Goal: Task Accomplishment & Management: Use online tool/utility

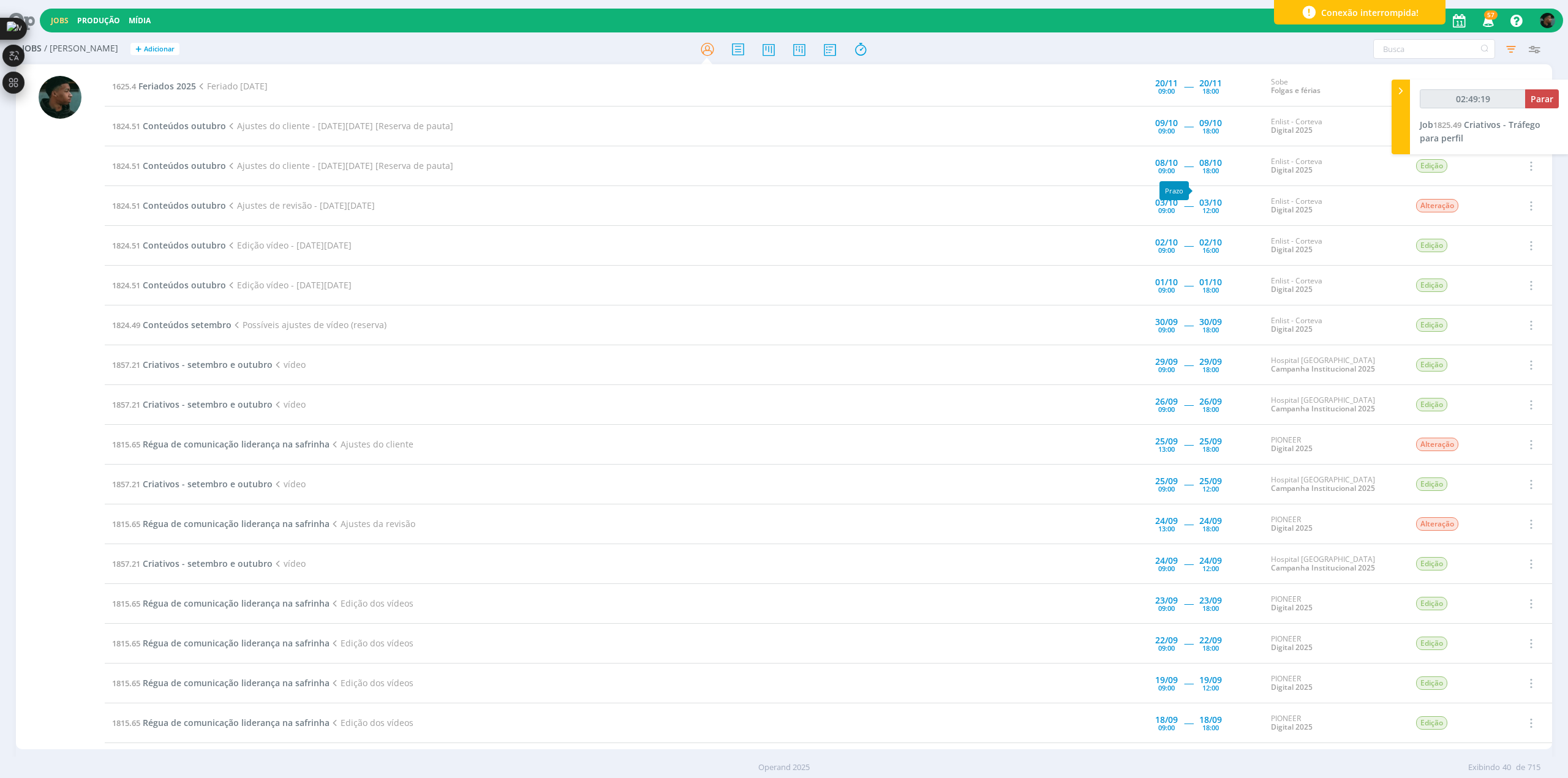
scroll to position [490, 0]
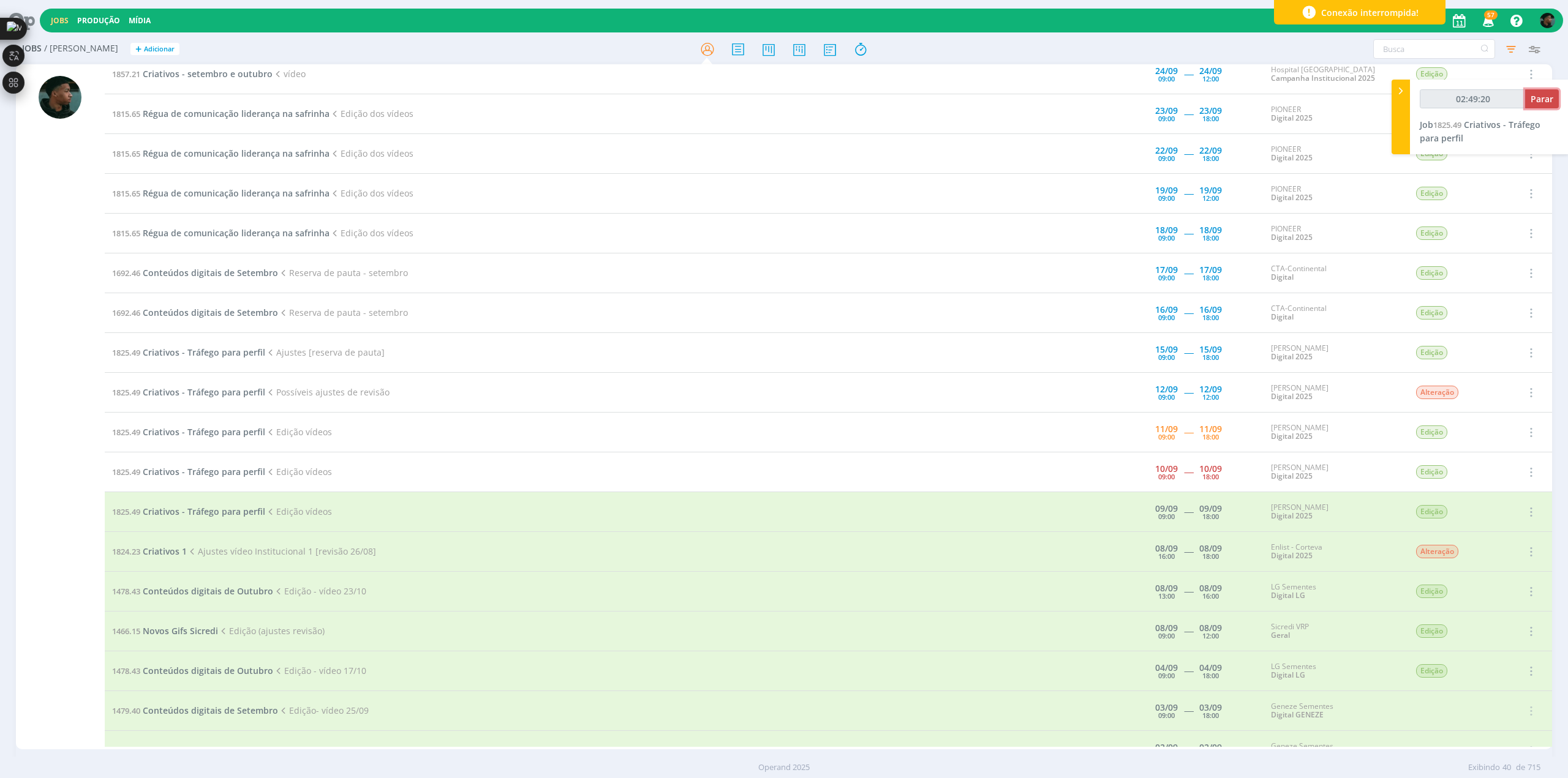
click at [1548, 102] on span "Parar" at bounding box center [1541, 99] width 23 height 12
type input "02:50:00"
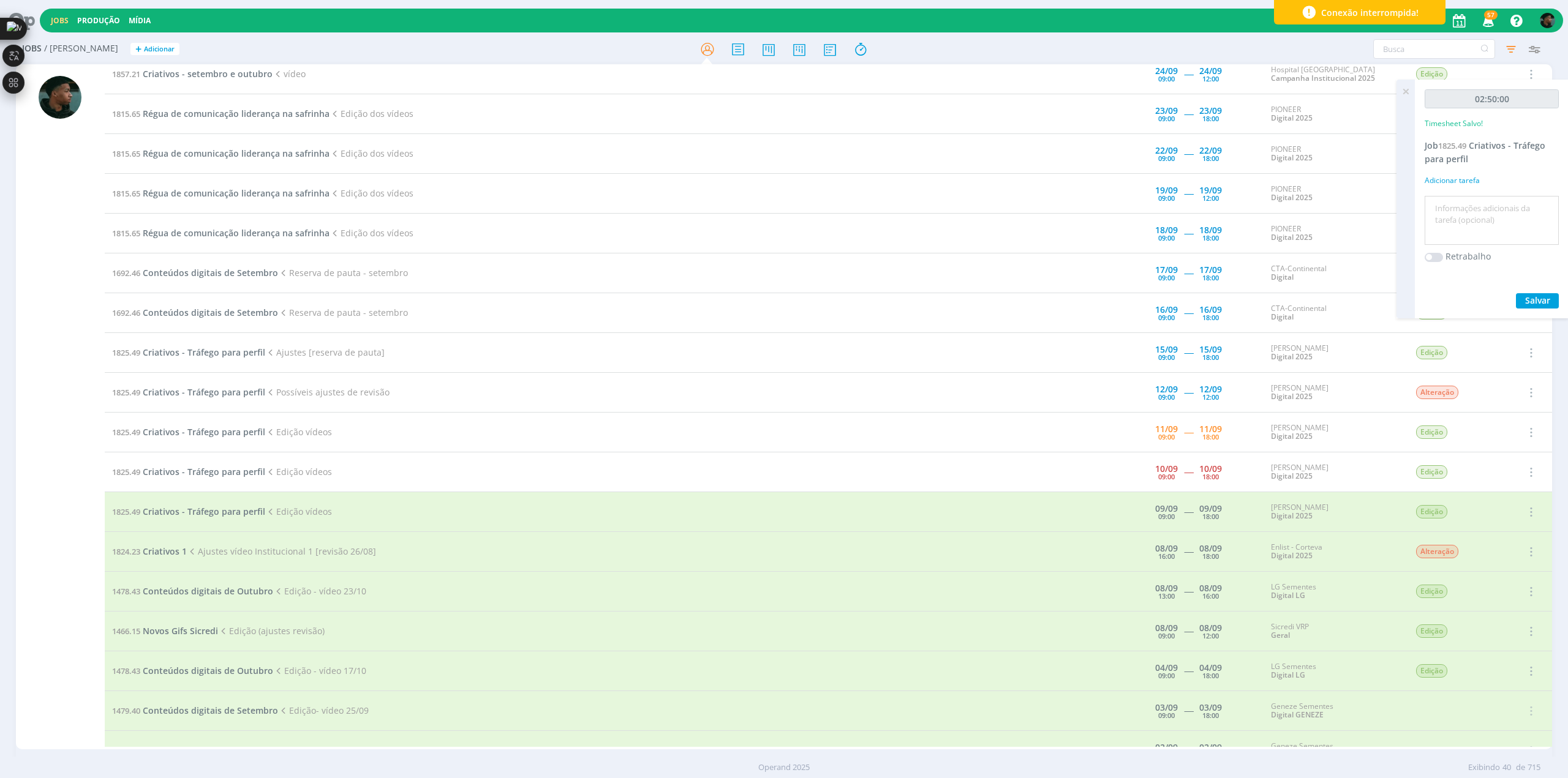
click at [1488, 204] on textarea at bounding box center [1491, 221] width 128 height 44
type textarea "edição"
click at [1531, 301] on span "Salvar" at bounding box center [1537, 300] width 25 height 12
click at [180, 468] on span "Criativos - Tráfego para perfil" at bounding box center [204, 472] width 123 height 12
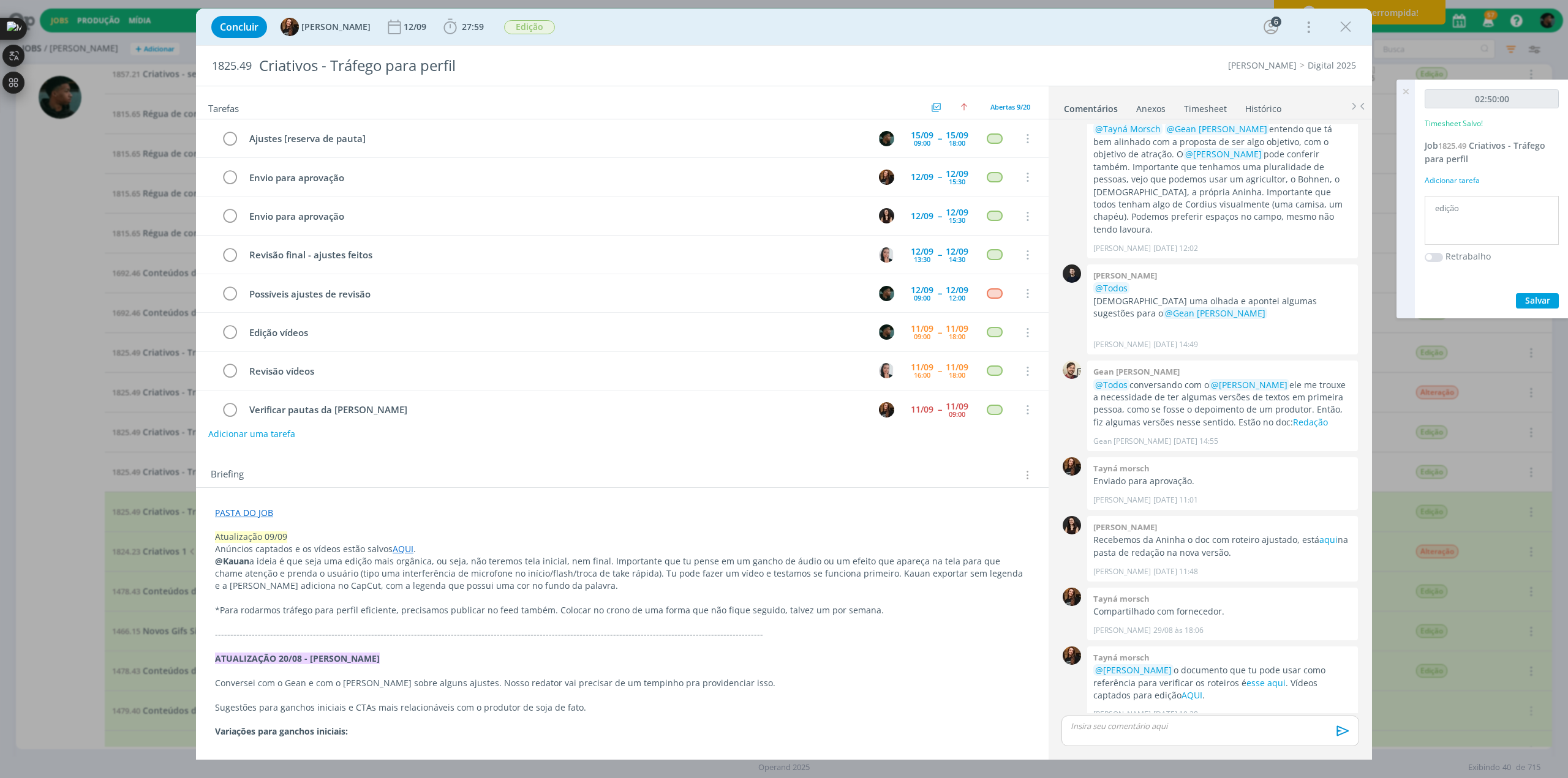
scroll to position [47, 0]
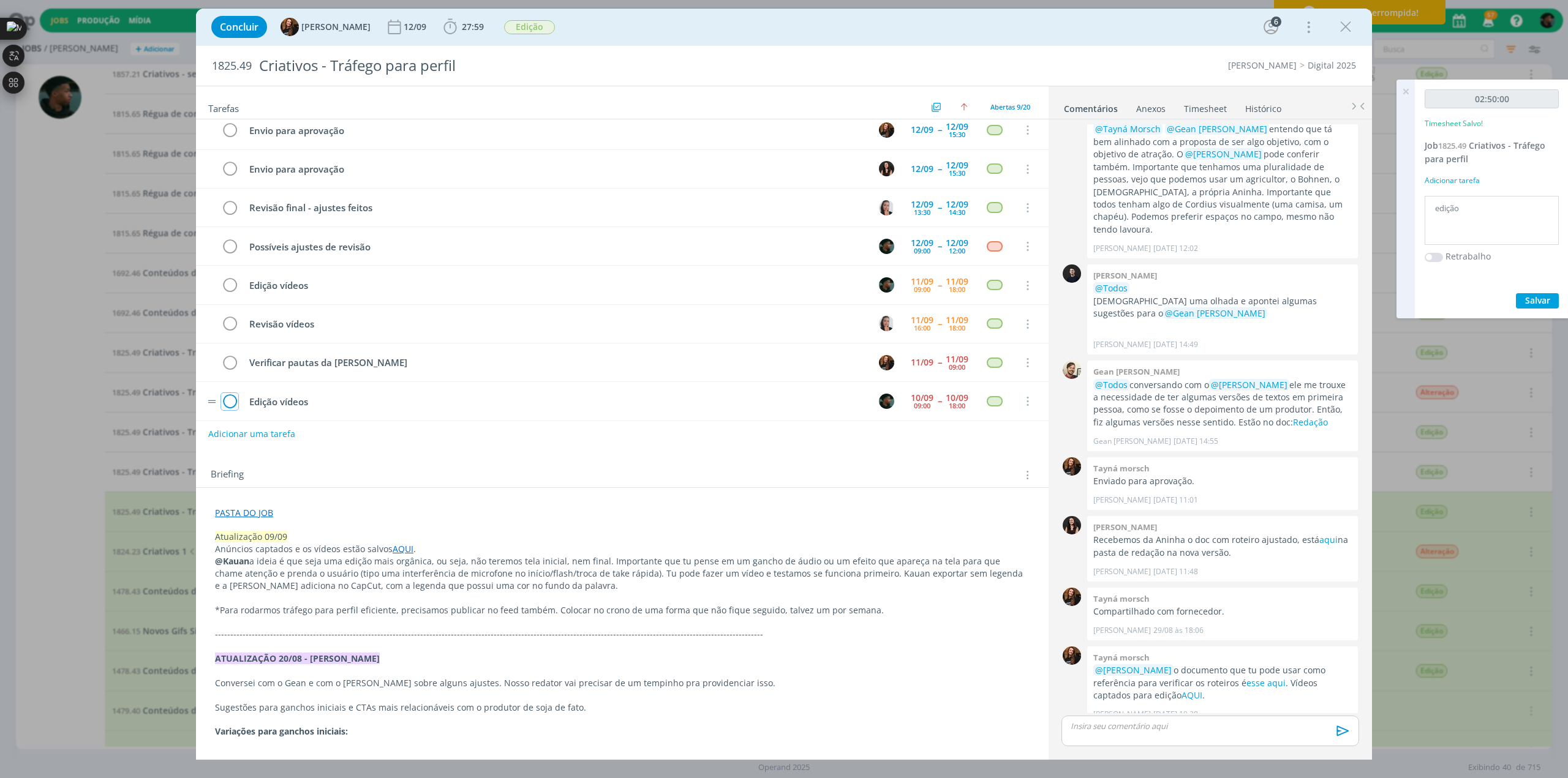
click at [233, 394] on icon "dialog" at bounding box center [229, 402] width 17 height 19
click at [1345, 31] on icon "dialog" at bounding box center [1346, 27] width 19 height 19
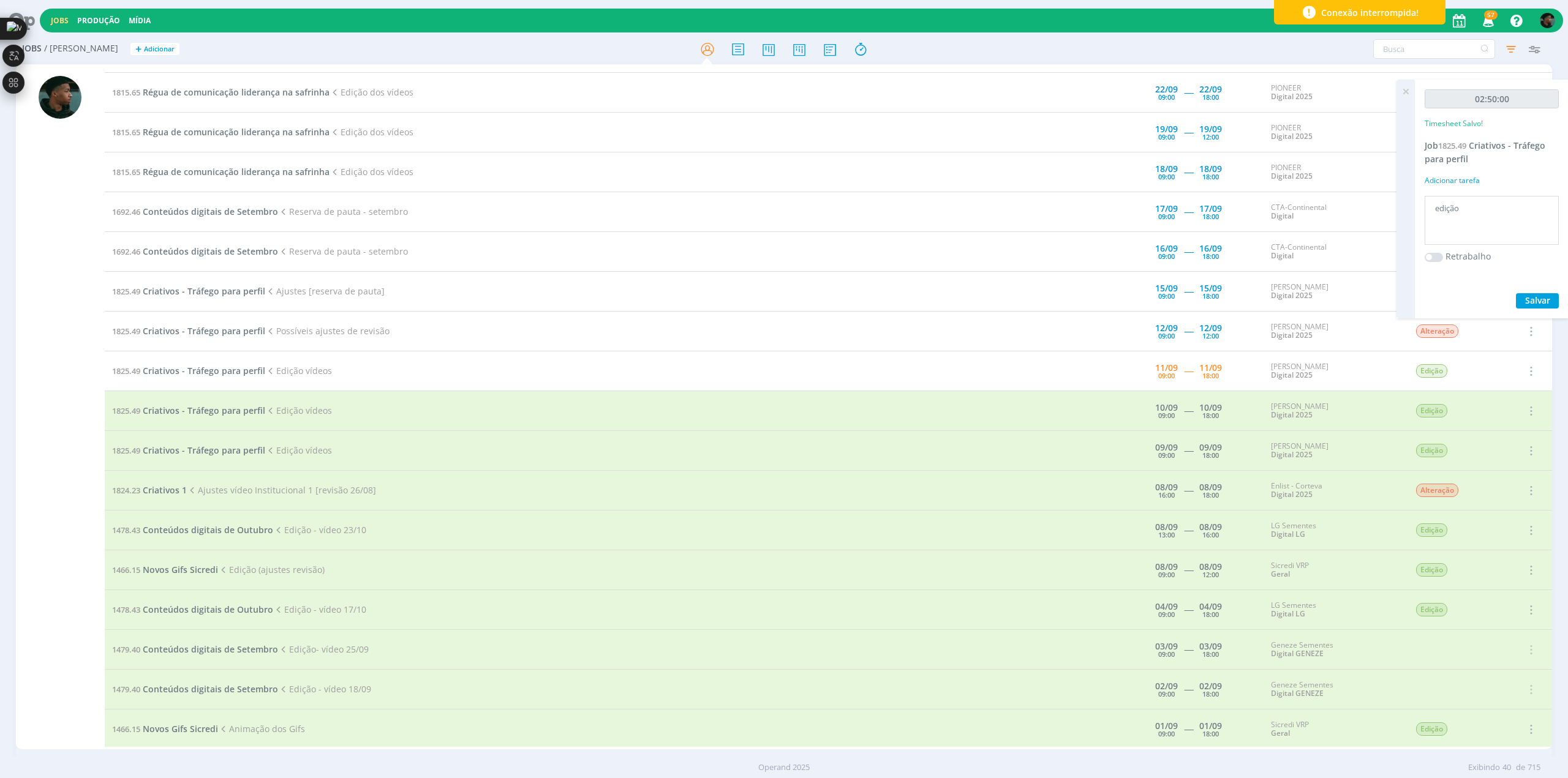
scroll to position [490, 0]
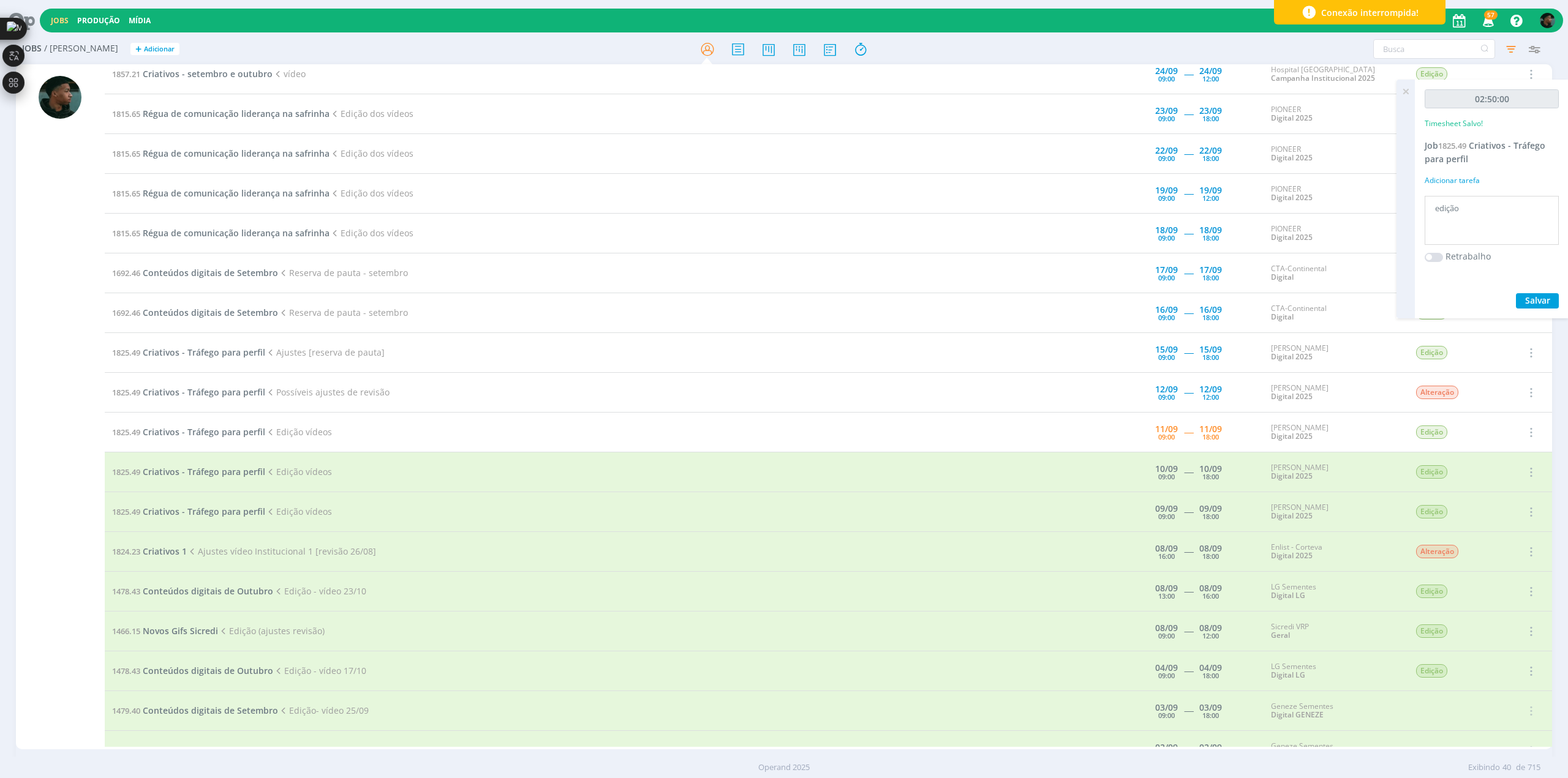
click at [79, 512] on div at bounding box center [60, 413] width 43 height 674
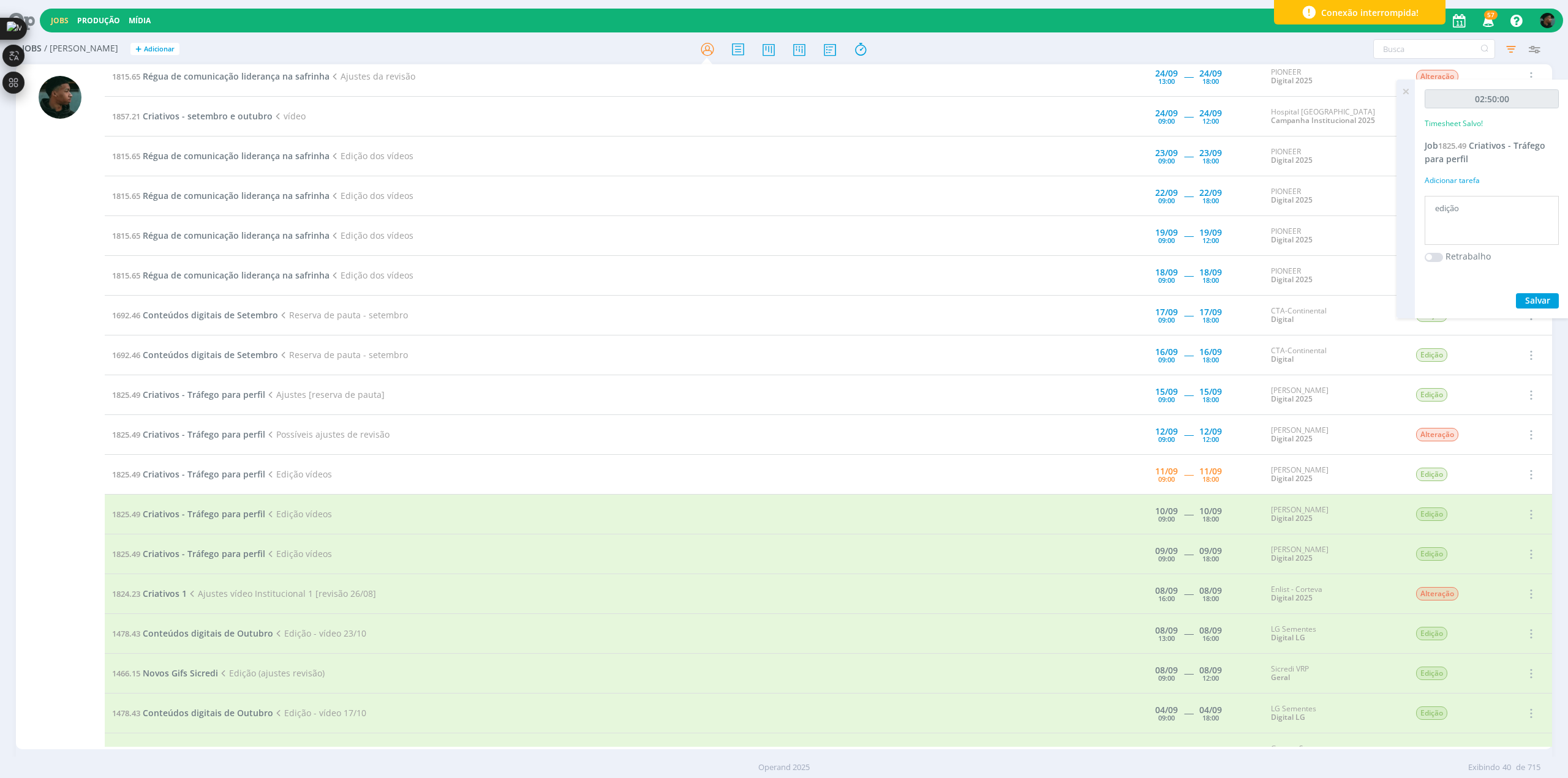
scroll to position [428, 0]
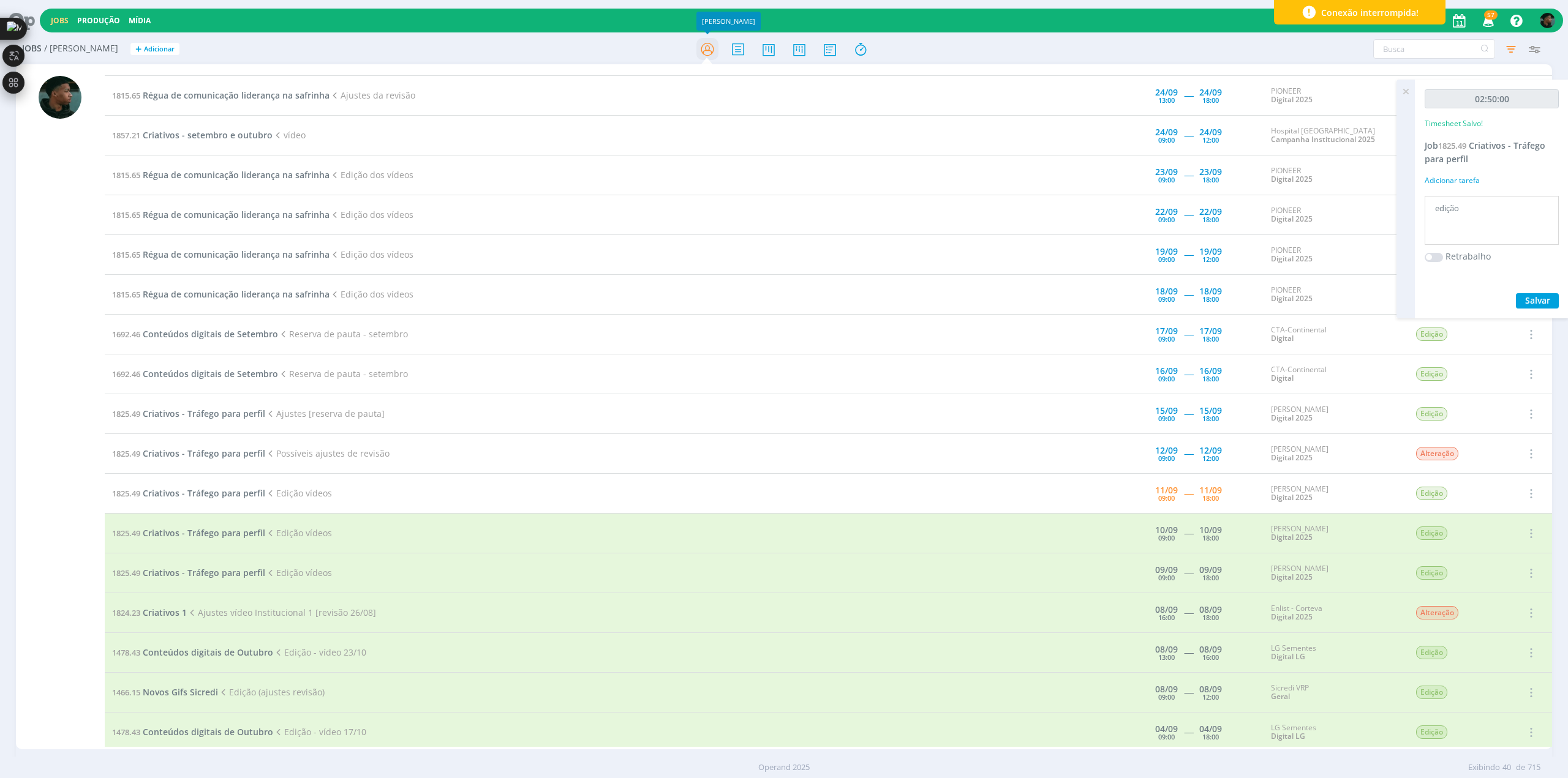
click at [712, 52] on icon at bounding box center [707, 49] width 22 height 24
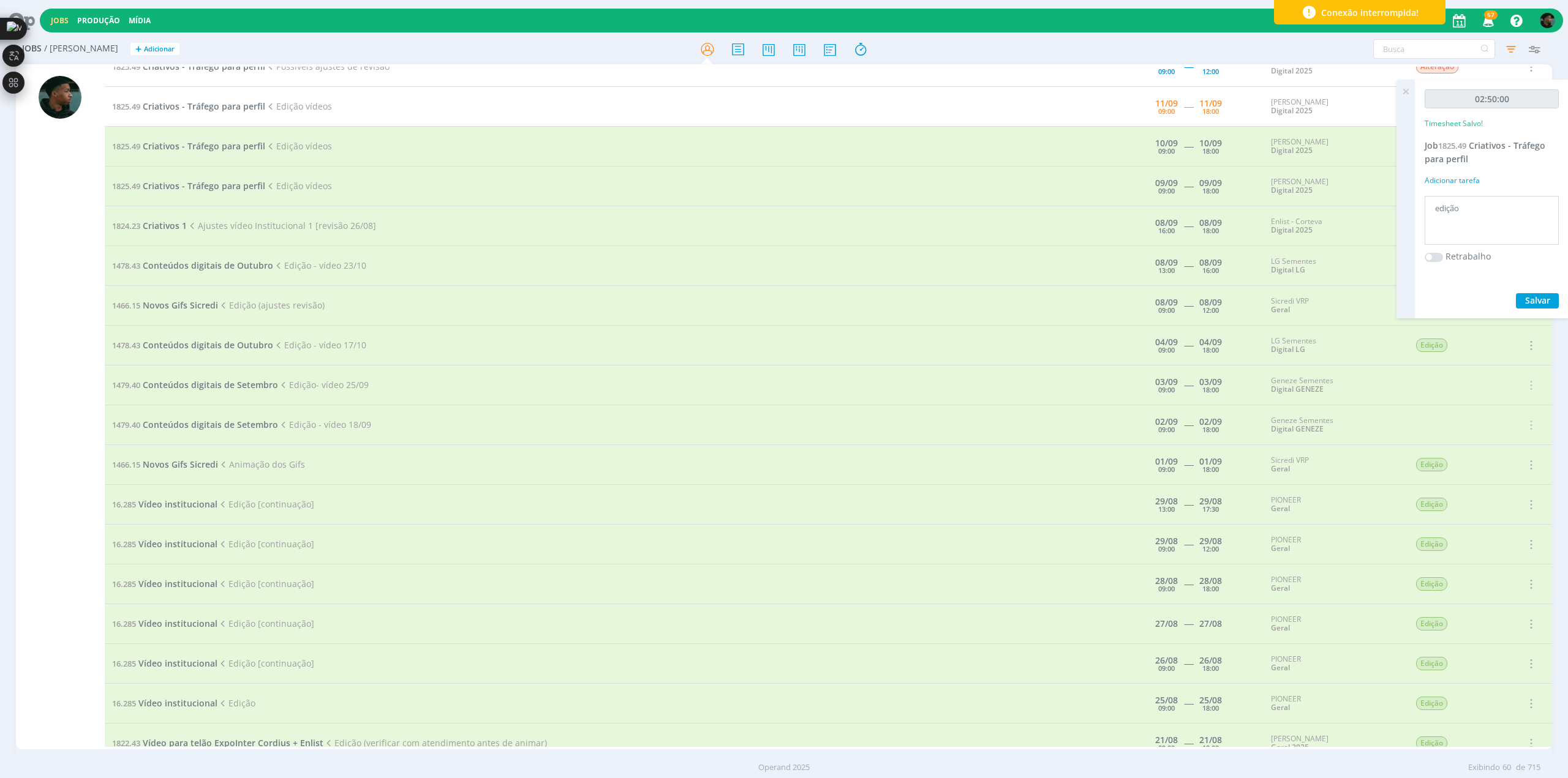
scroll to position [720, 0]
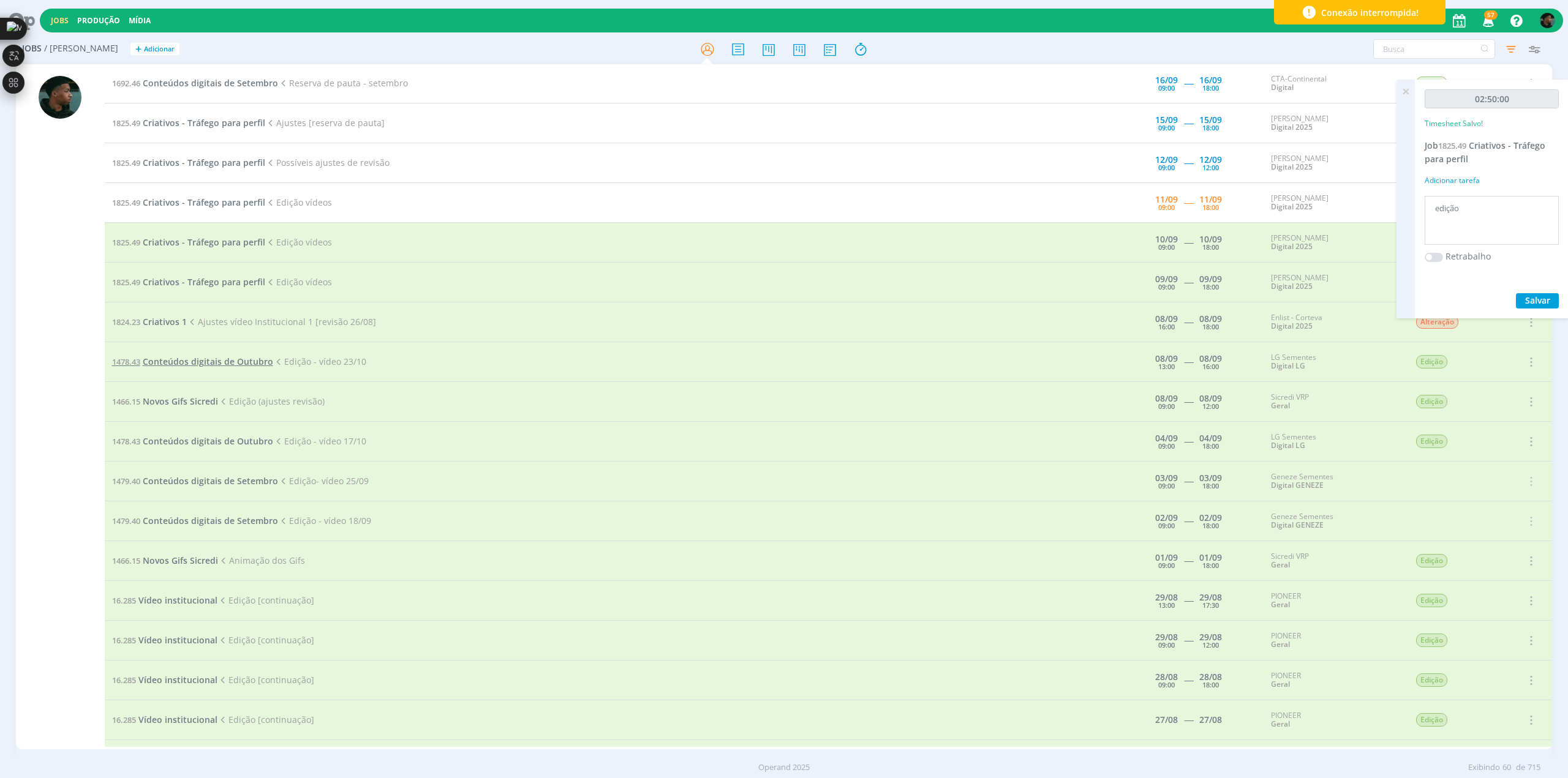
click at [240, 356] on span "Conteúdos digitais de Outubro" at bounding box center [208, 361] width 131 height 12
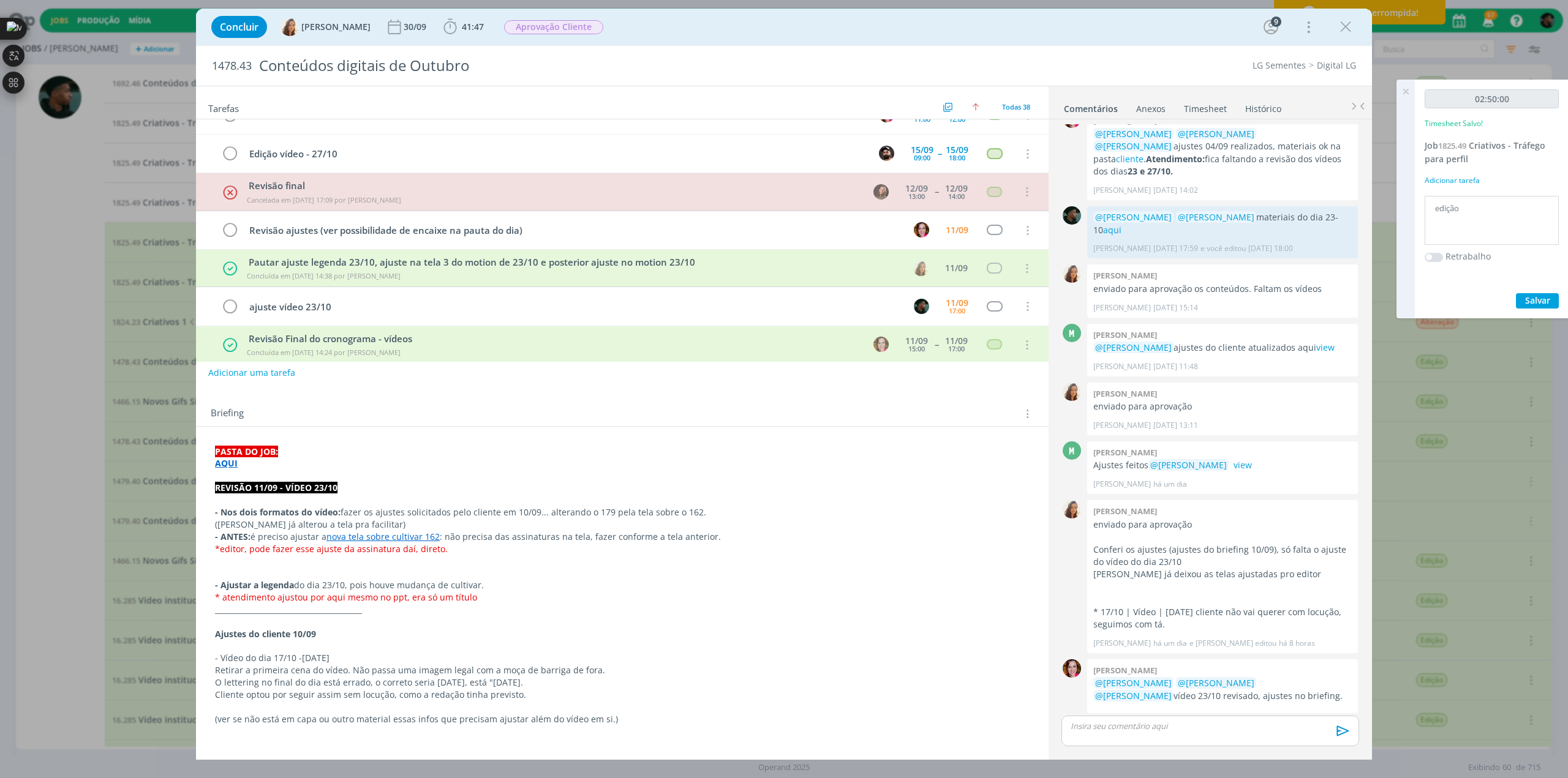
scroll to position [412, 0]
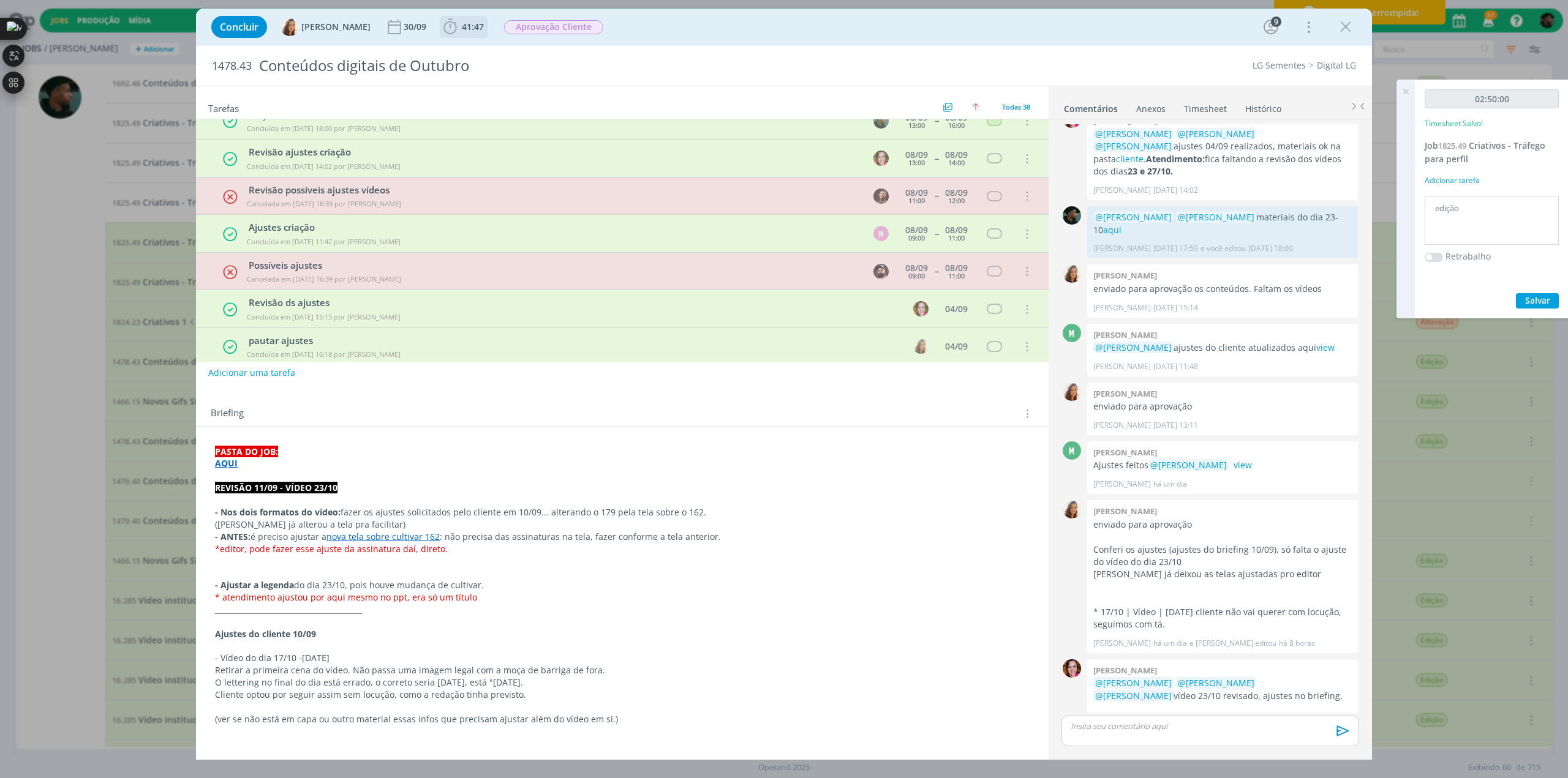
click at [448, 28] on icon "dialog" at bounding box center [450, 27] width 19 height 19
click at [467, 56] on icon "dialog" at bounding box center [468, 54] width 21 height 16
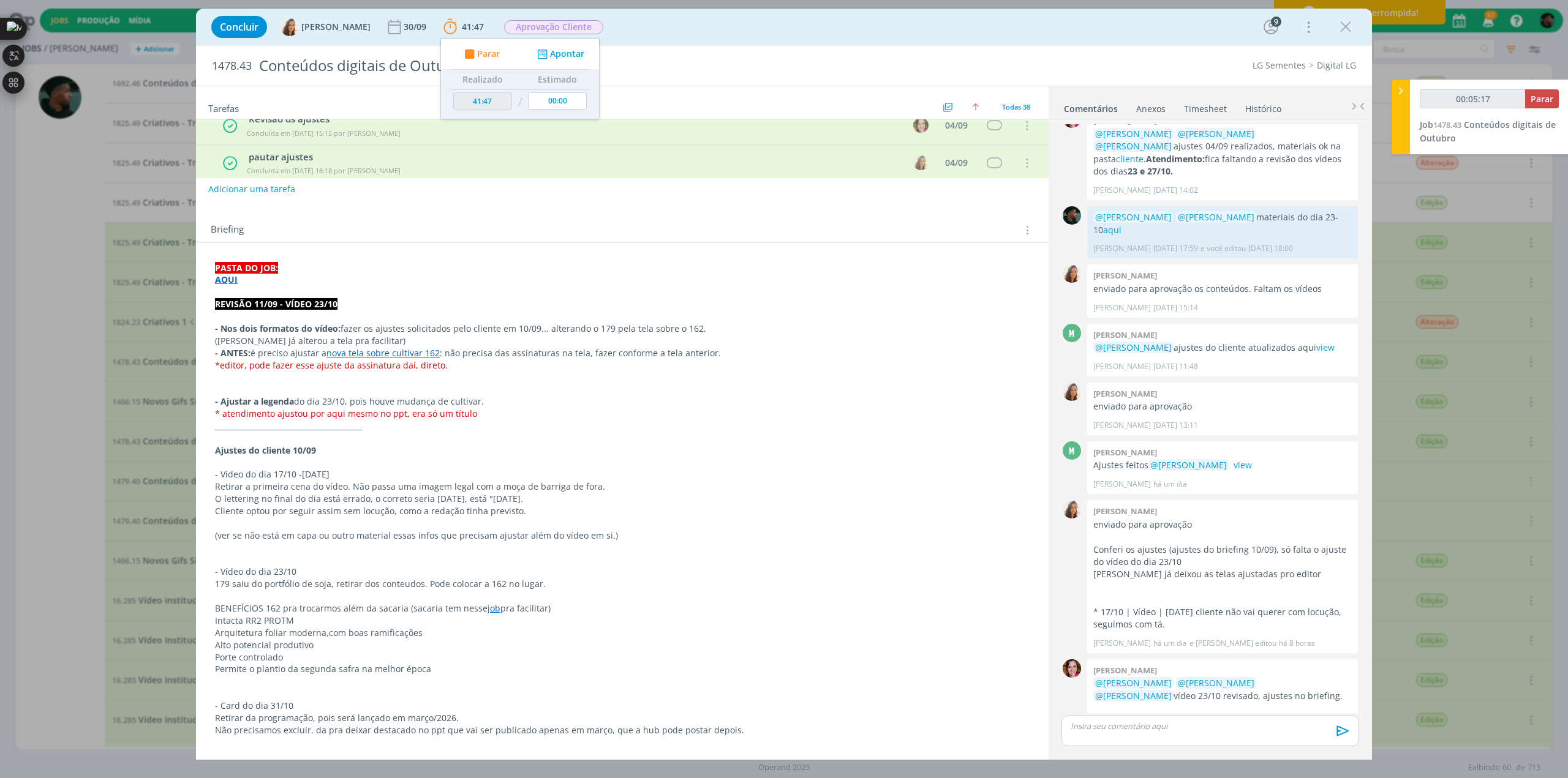
scroll to position [306, 0]
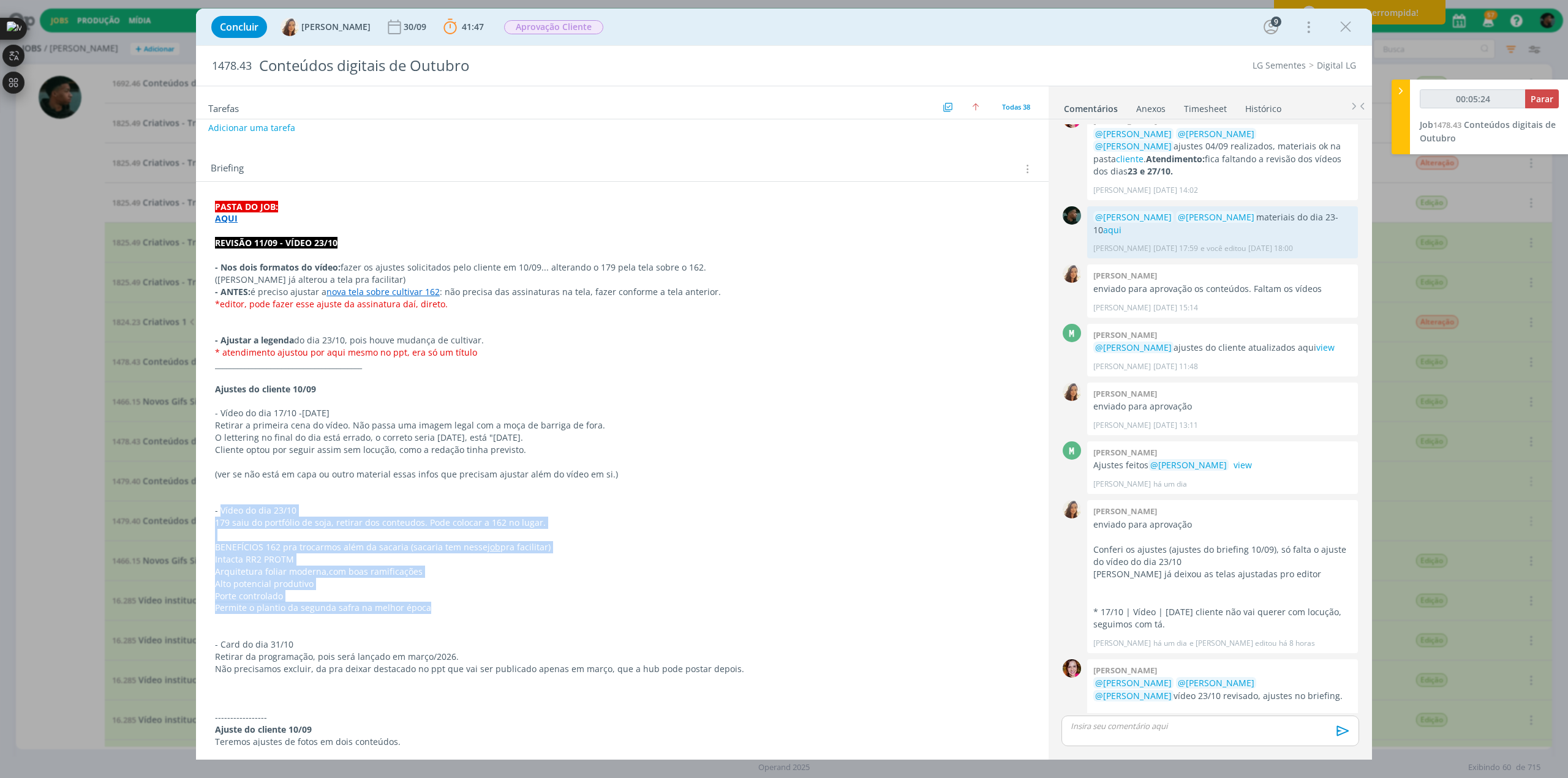
drag, startPoint x: 220, startPoint y: 507, endPoint x: 435, endPoint y: 604, distance: 235.9
click at [228, 530] on p "dialog" at bounding box center [622, 536] width 813 height 12
drag, startPoint x: 215, startPoint y: 510, endPoint x: 432, endPoint y: 610, distance: 238.9
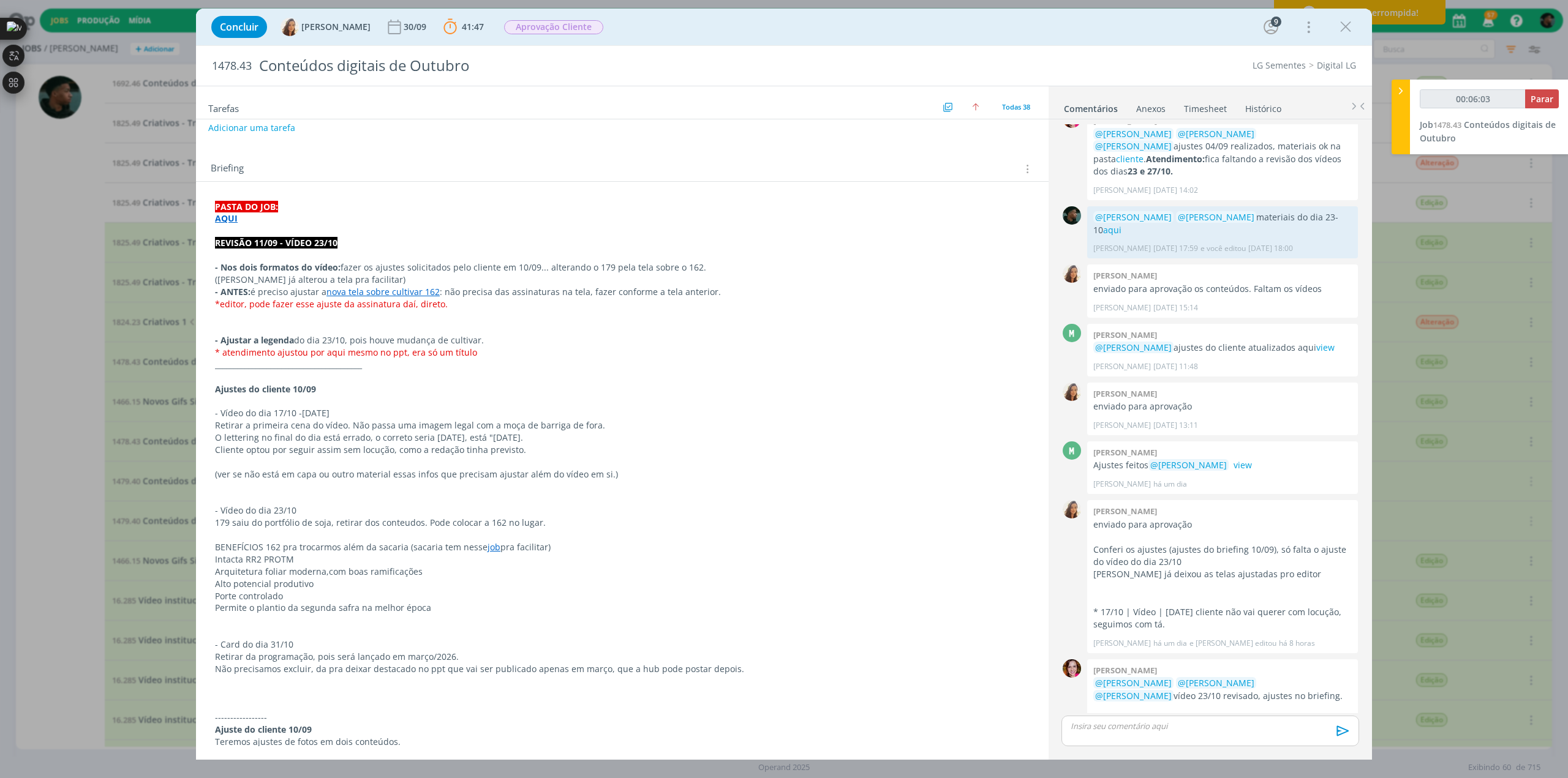
click at [228, 221] on strong "AQUI" at bounding box center [226, 218] width 23 height 12
click at [260, 237] on link "[URL][DOMAIN_NAME]" at bounding box center [294, 242] width 92 height 16
click at [272, 314] on p "dialog" at bounding box center [622, 316] width 815 height 12
click at [264, 314] on p "dialog" at bounding box center [622, 316] width 815 height 12
click at [369, 291] on link "nova tela sobre cultivar 162" at bounding box center [383, 292] width 113 height 12
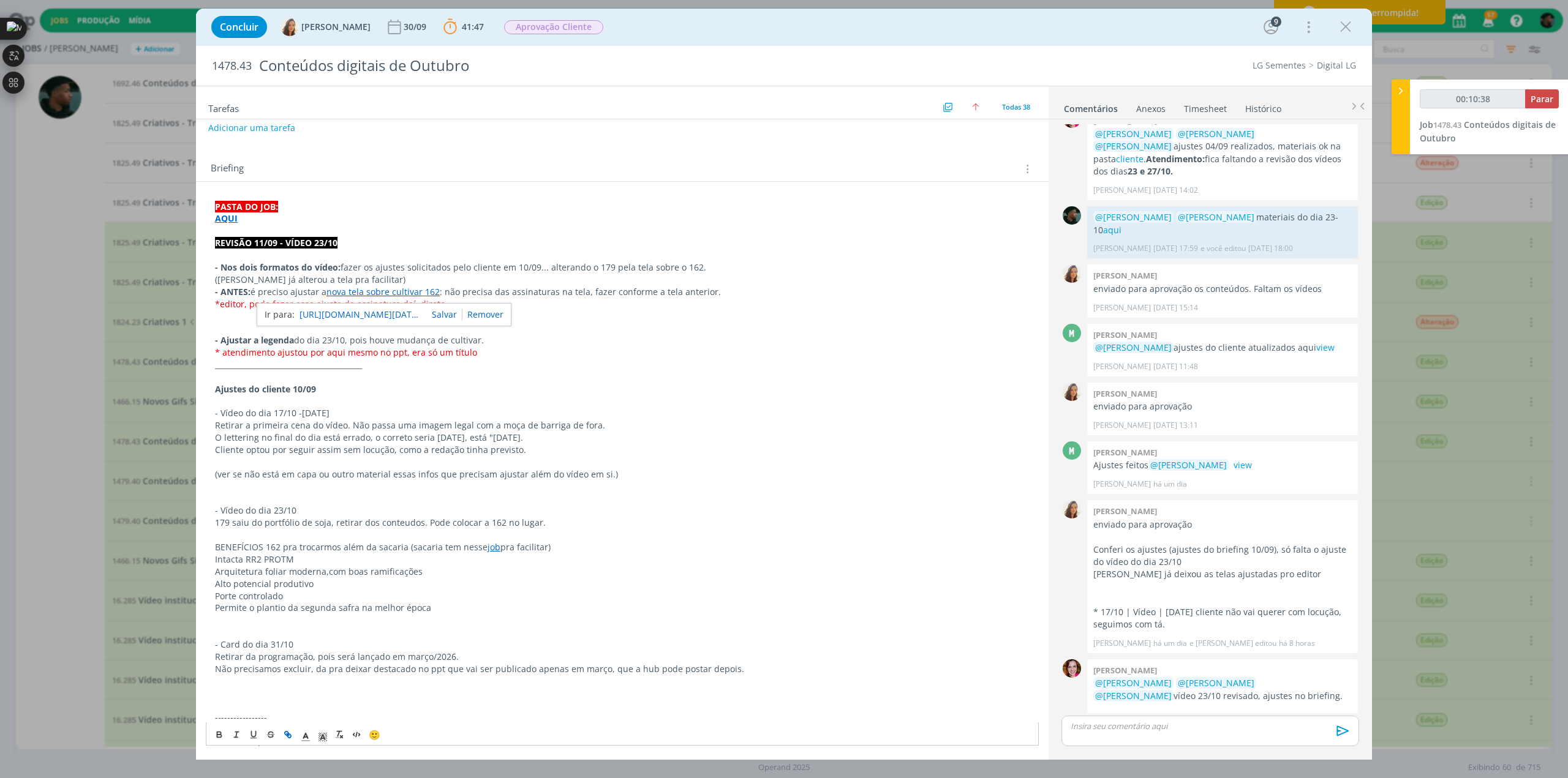
click at [365, 309] on link "[URL][DOMAIN_NAME][DATE][DATE]" at bounding box center [360, 315] width 123 height 16
click at [379, 387] on p "Ajustes do cliente 10/09" at bounding box center [622, 389] width 815 height 12
type input "00:14:13"
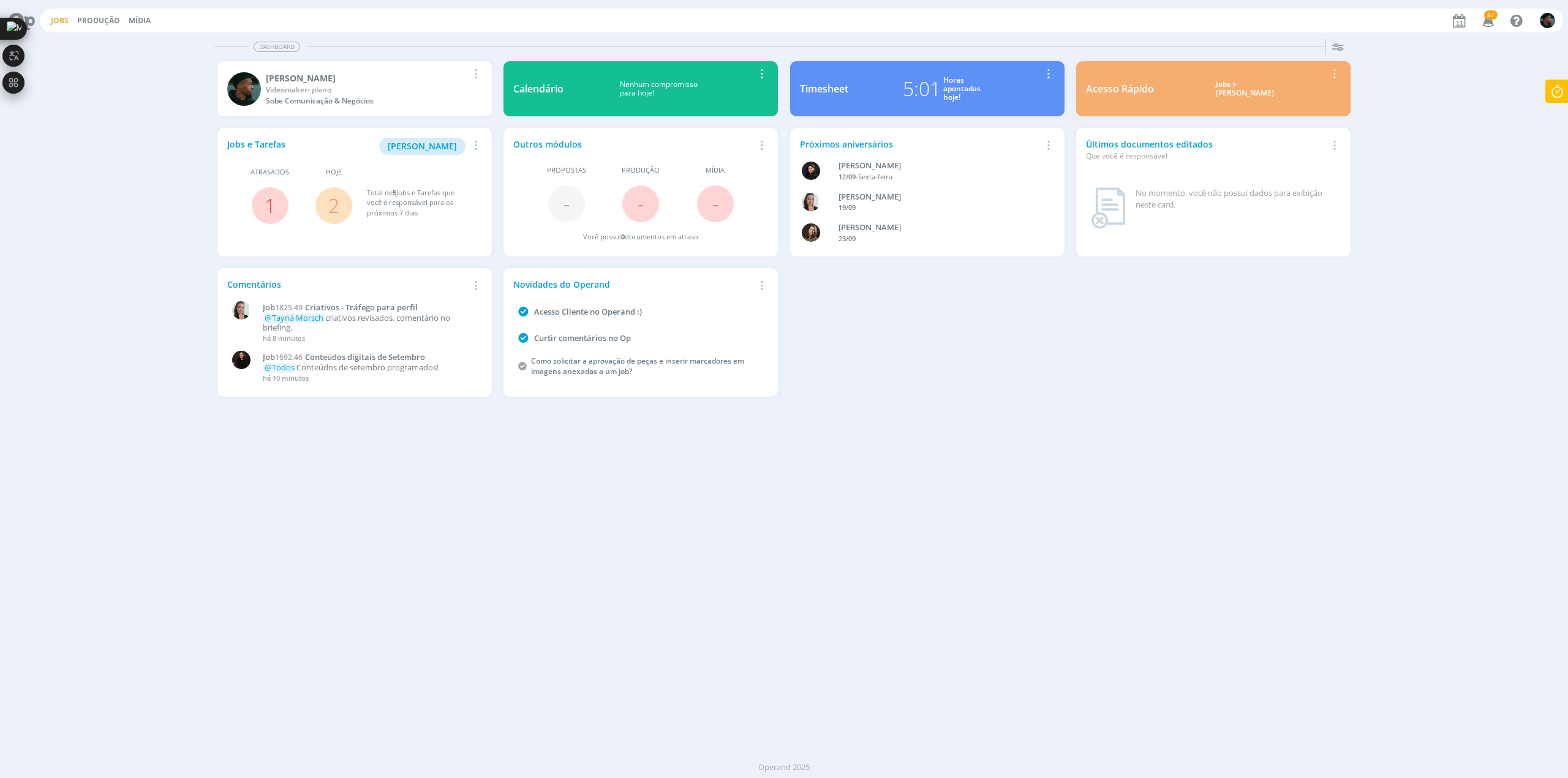
click at [61, 20] on link "Jobs" at bounding box center [60, 21] width 18 height 11
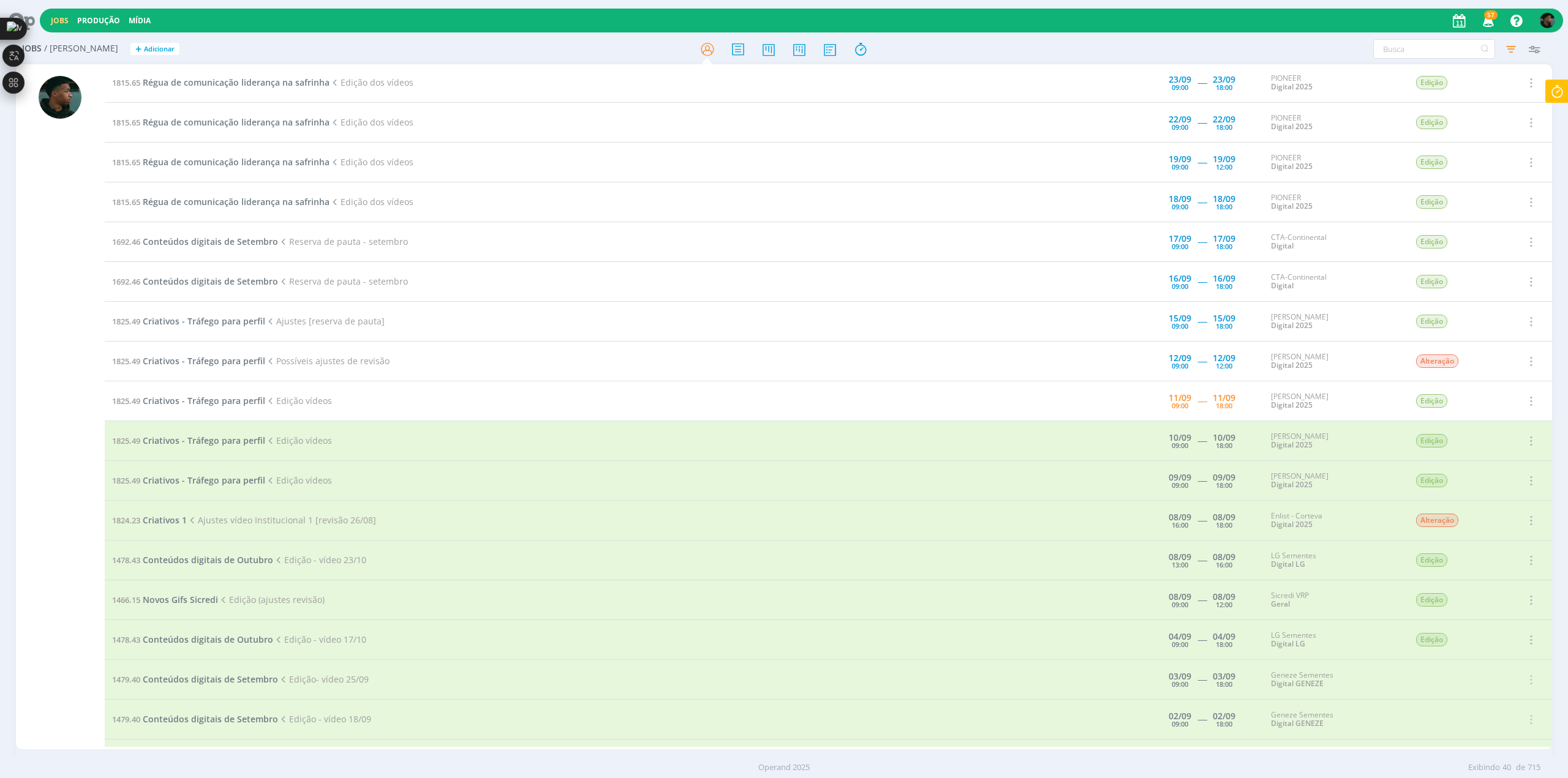
scroll to position [735, 0]
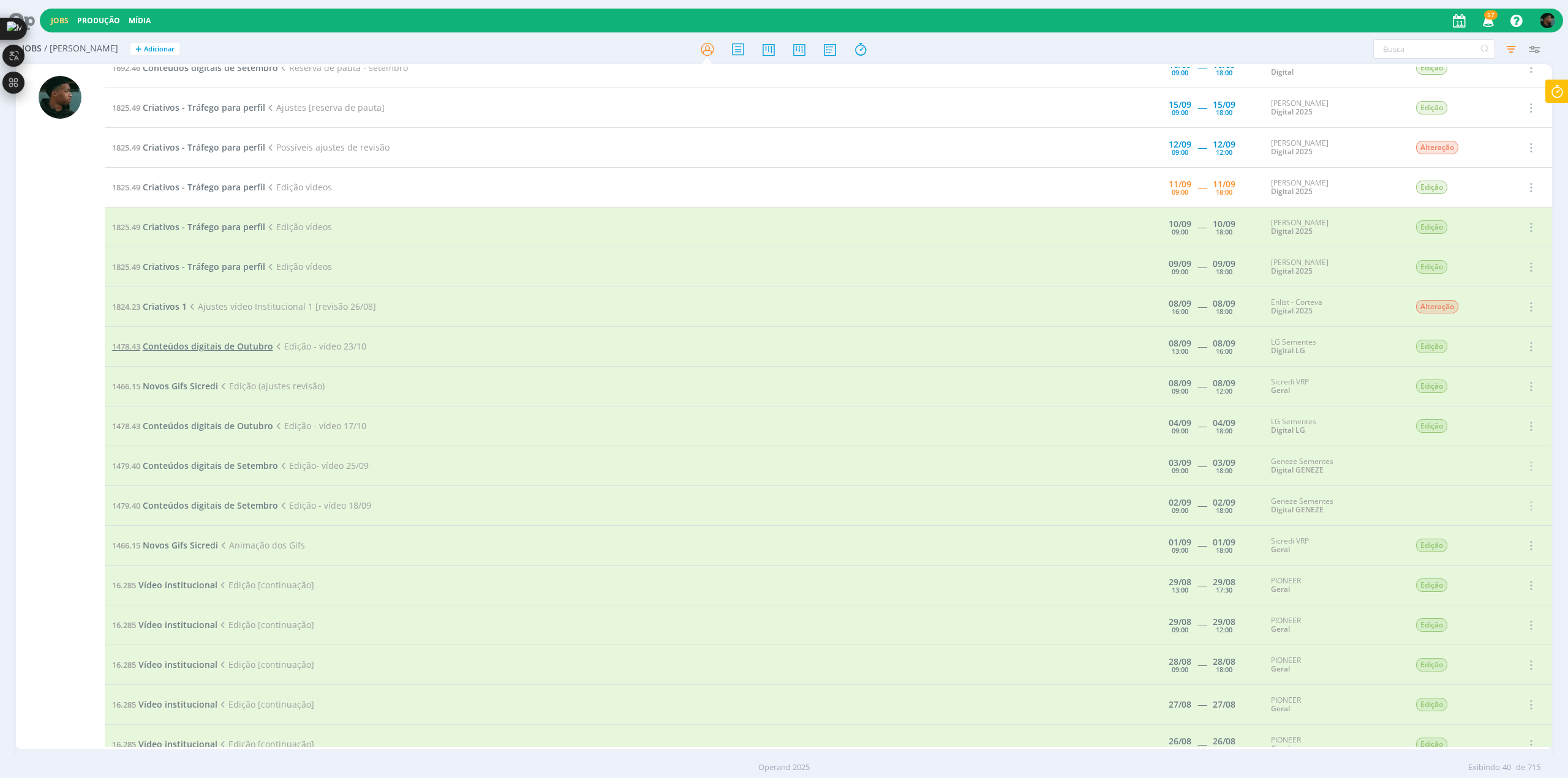
click at [189, 344] on span "Conteúdos digitais de Outubro" at bounding box center [208, 346] width 131 height 12
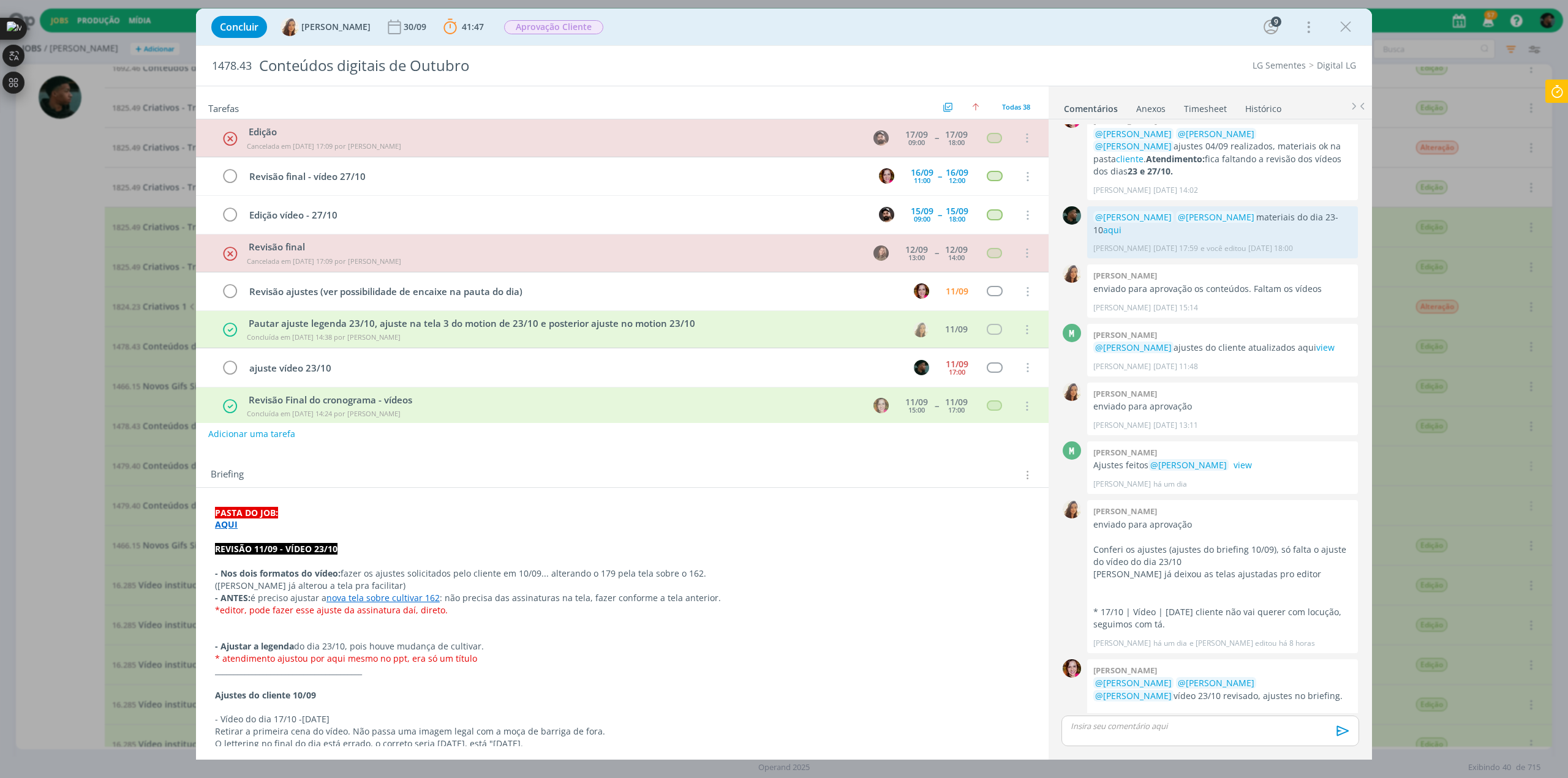
scroll to position [412, 0]
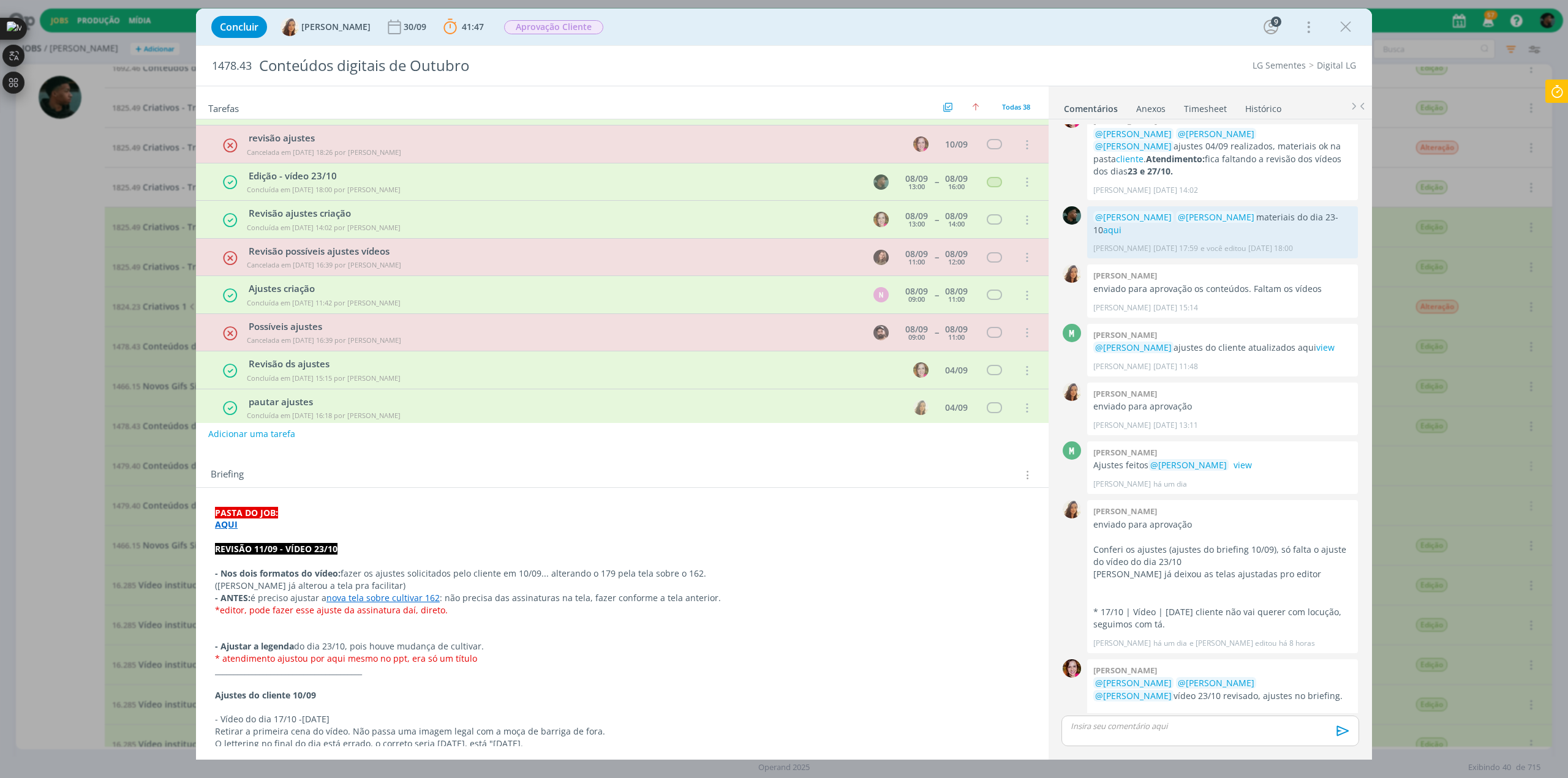
click at [233, 525] on strong "AQUI" at bounding box center [226, 525] width 23 height 12
click at [279, 547] on link "[URL][DOMAIN_NAME]" at bounding box center [294, 548] width 92 height 16
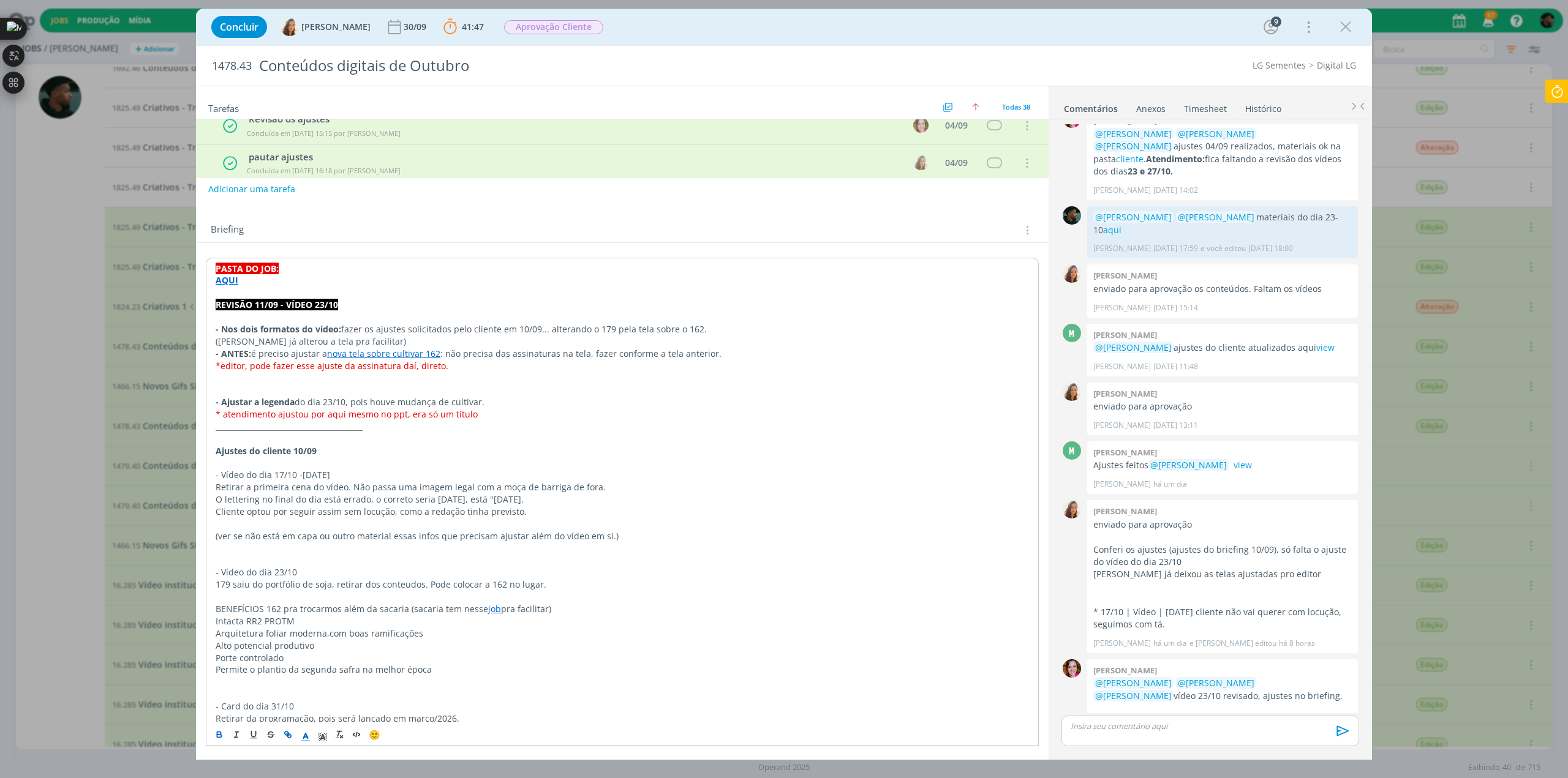
scroll to position [306, 0]
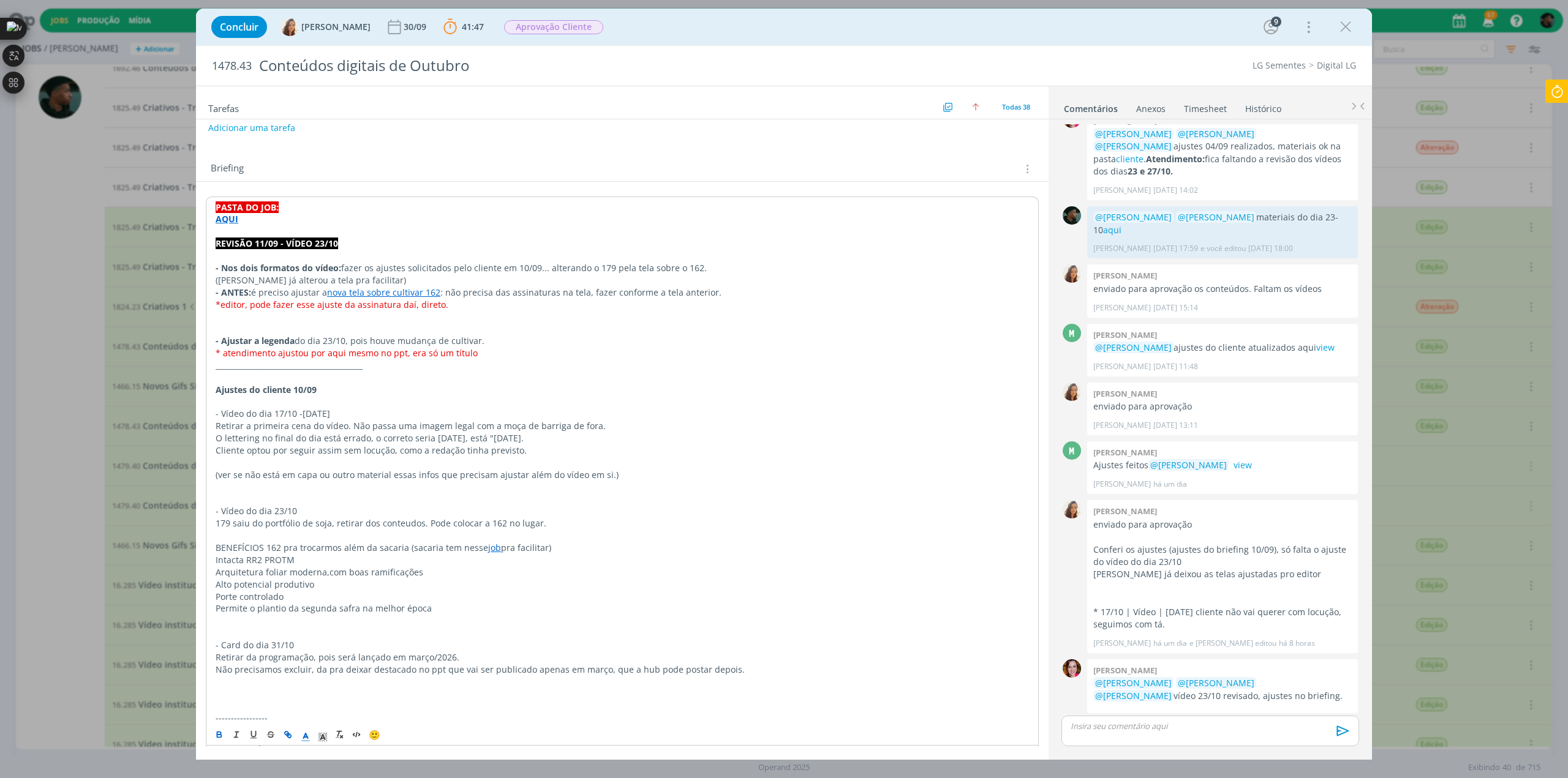
click at [1560, 94] on icon at bounding box center [1556, 92] width 22 height 24
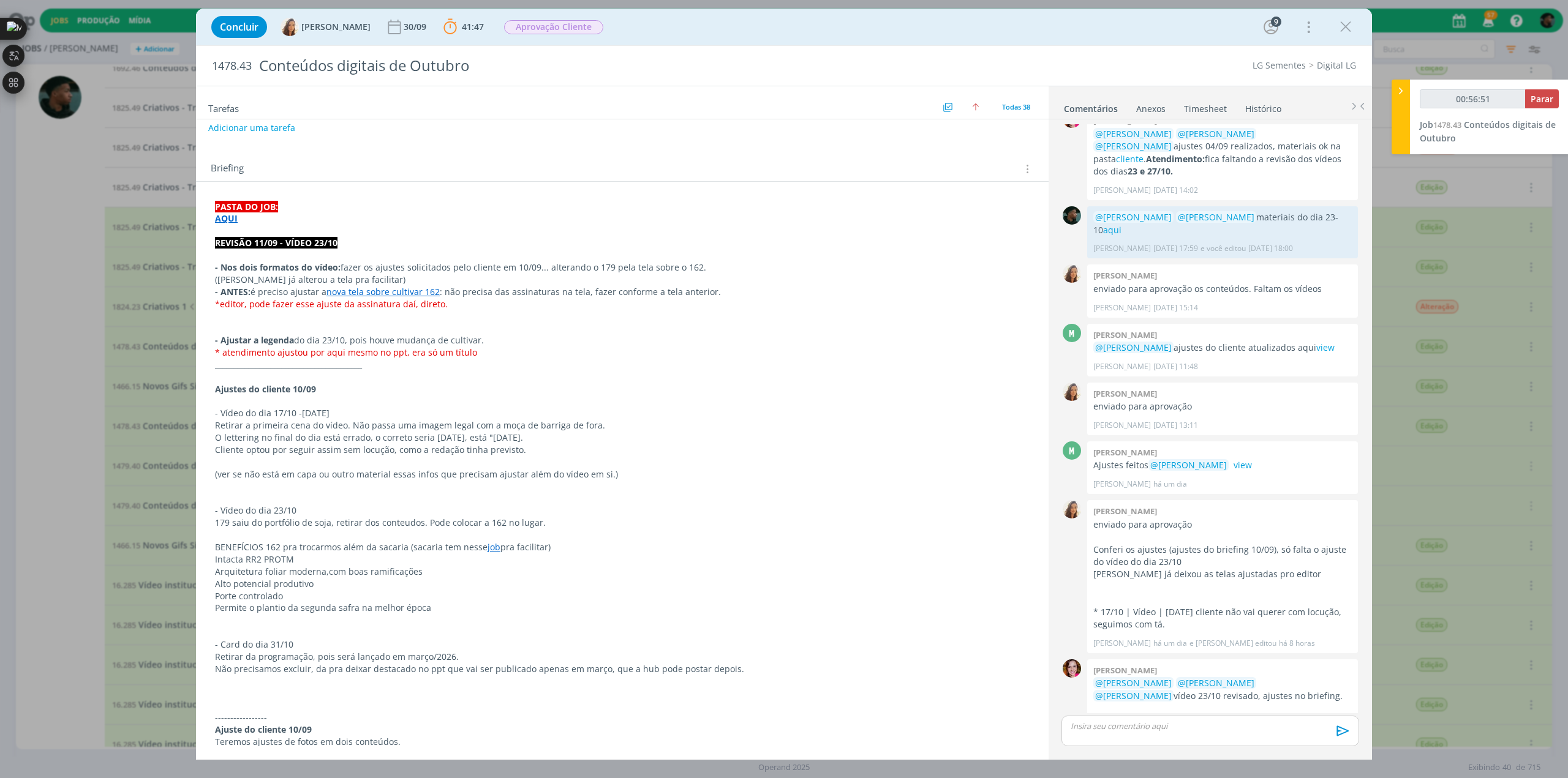
click at [1092, 37] on div "Concluir Vanessa Feron 30/09 41:47 Parar Apontar Data * 11/09/2025 Horas * 00:0…" at bounding box center [783, 27] width 1157 height 29
drag, startPoint x: 794, startPoint y: 561, endPoint x: 810, endPoint y: 585, distance: 28.8
click at [1114, 726] on p "dialog" at bounding box center [1210, 726] width 278 height 11
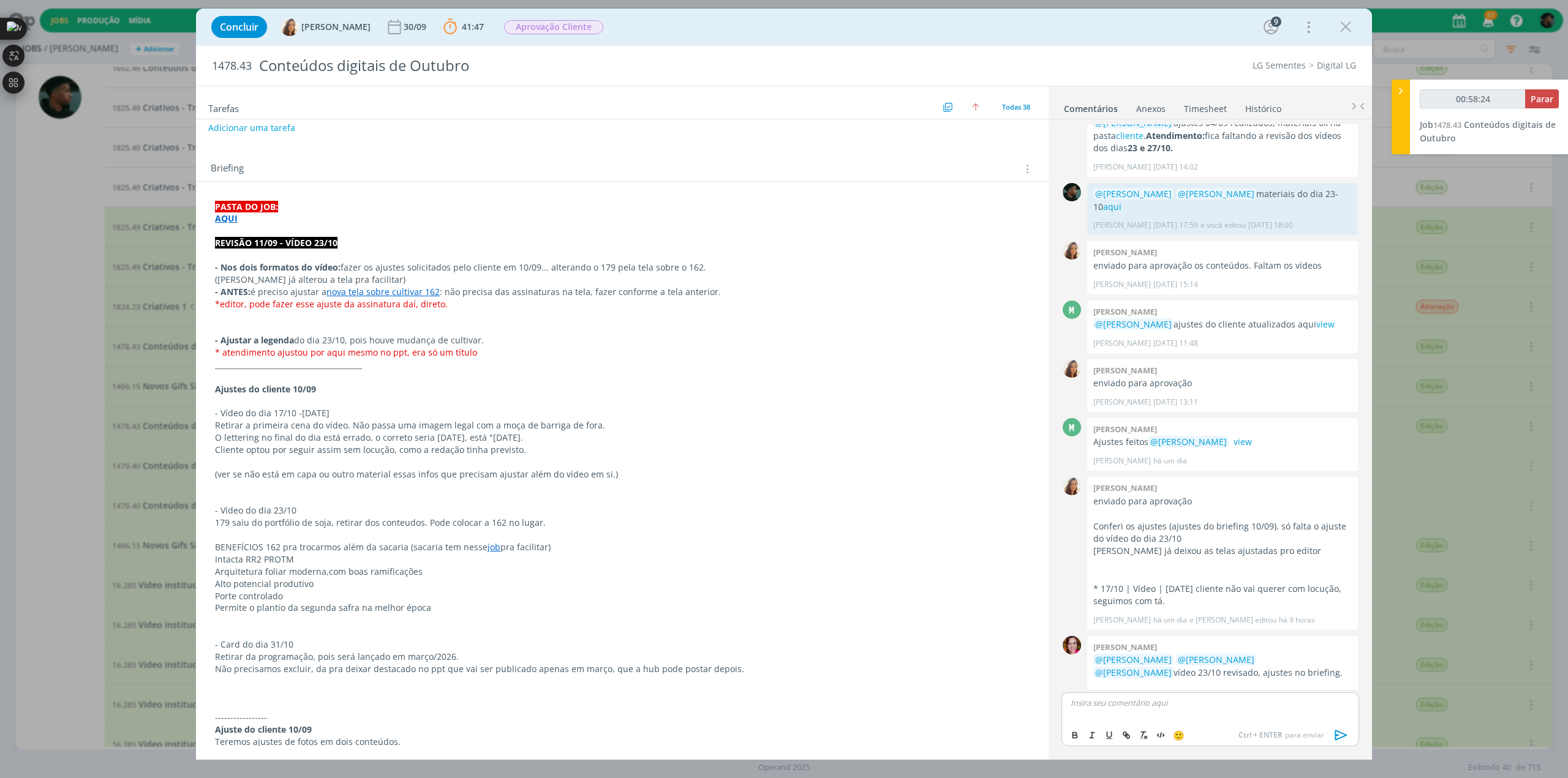
type input "00:58:25"
click at [1124, 716] on span "[PERSON_NAME]" at bounding box center [1136, 721] width 76 height 13
drag, startPoint x: 1186, startPoint y: 710, endPoint x: 1167, endPoint y: 711, distance: 19.0
click at [1167, 711] on div "﻿ @ Vanessa Feron ﻿ ajustes aqui" at bounding box center [1210, 708] width 298 height 31
type input "00:58:34"
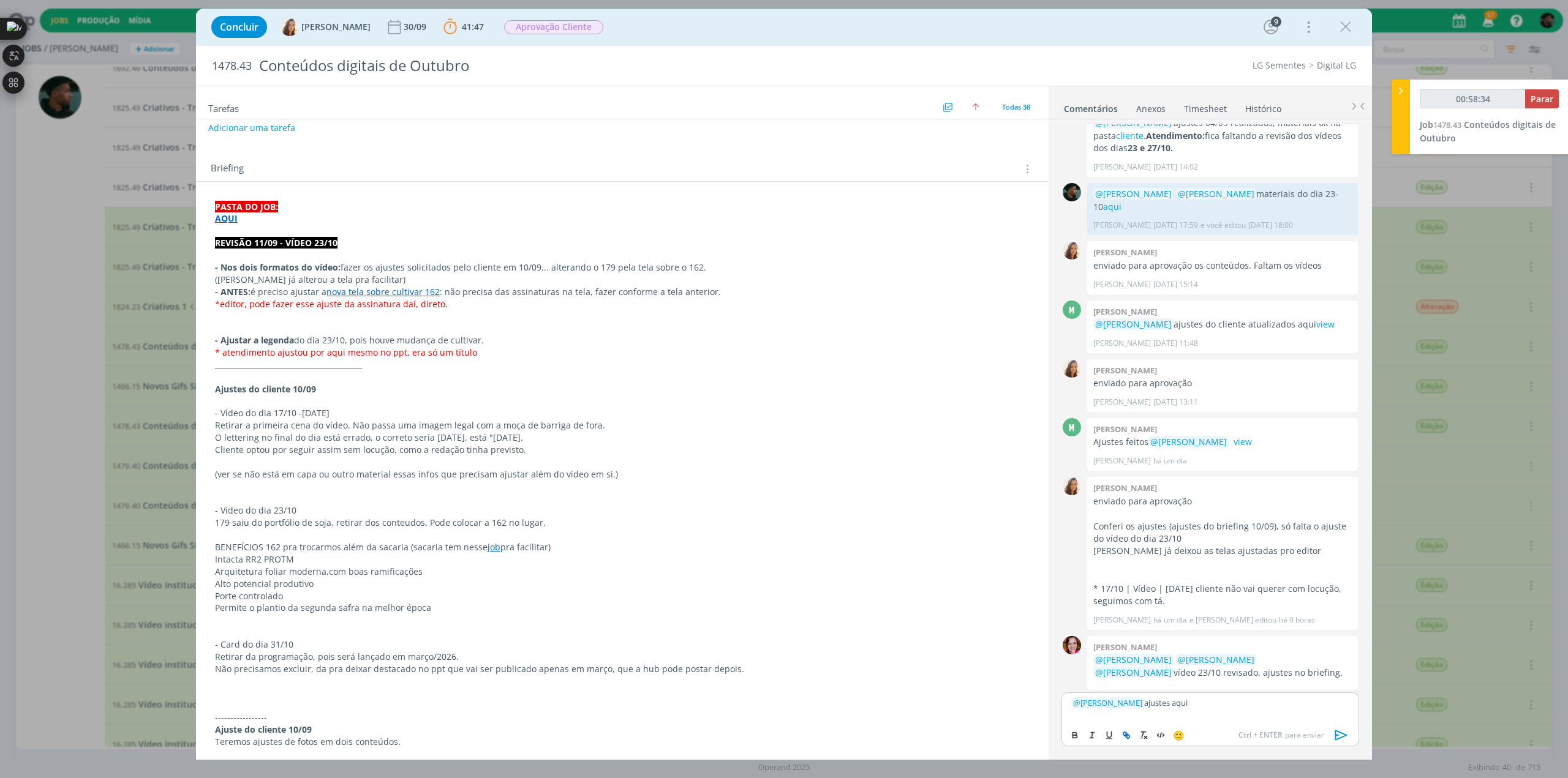
click at [1128, 732] on icon "dialog" at bounding box center [1126, 735] width 10 height 10
paste input "https://sobeae.sharepoint.com/:f:/s/SOBEAE/ElE_Mq3LtvBBtpqAaWbXz9ABkhVZOu_ZyGbB…"
type input "https://sobeae.sharepoint.com/:f:/s/SOBEAE/ElE_Mq3LtvBBtpqAaWbXz9ABkhVZOu_ZyGbB…"
type input "00:58:36"
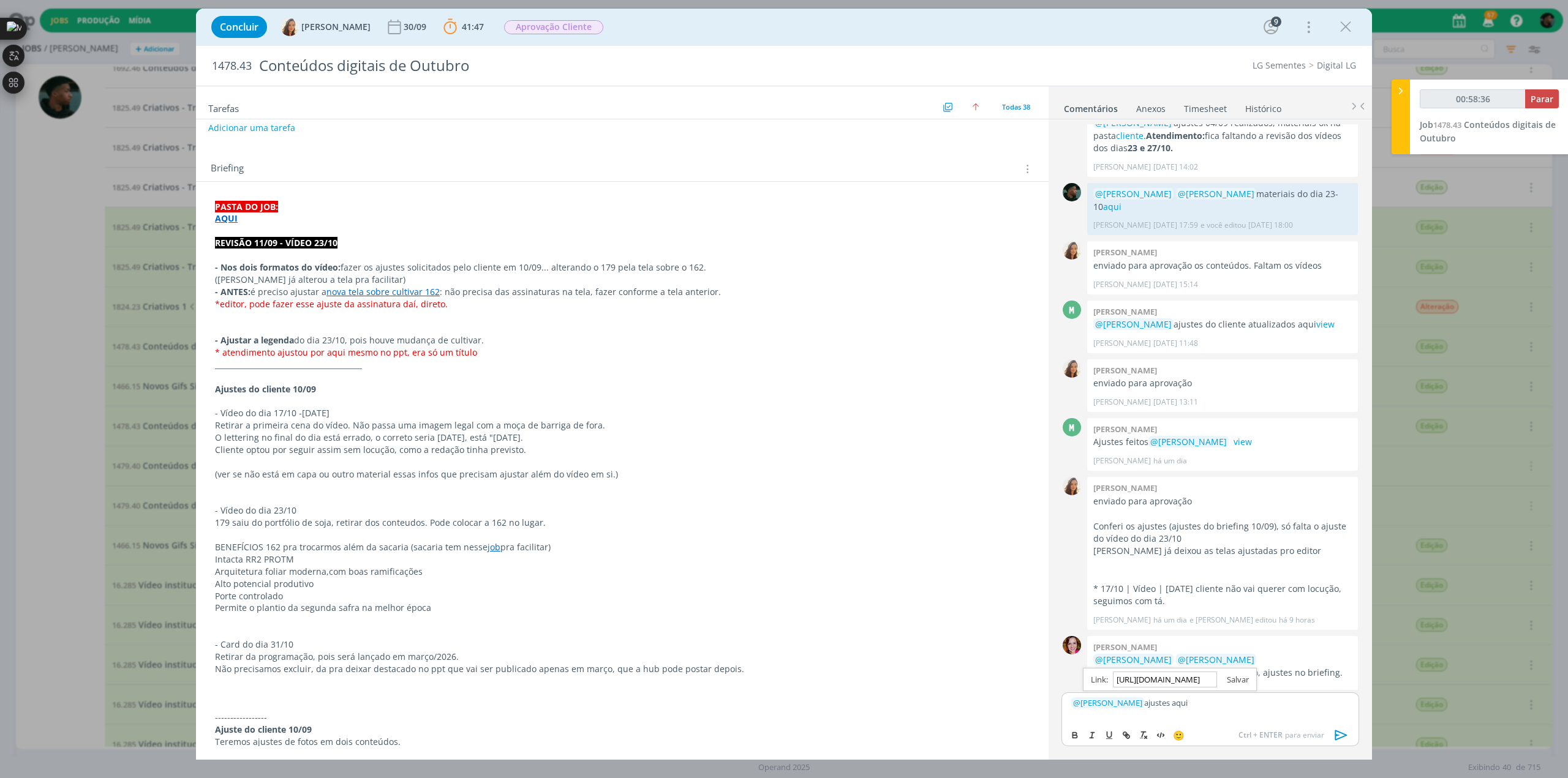
type input "https://sobeae.sharepoint.com/:f:/s/SOBEAE/ElE_Mq3LtvBBtpqAaWbXz9ABkhVZOu_ZyGbB…"
click at [1244, 680] on link "dialog" at bounding box center [1233, 680] width 32 height 11
click at [1342, 736] on icon "dialog" at bounding box center [1341, 736] width 19 height 19
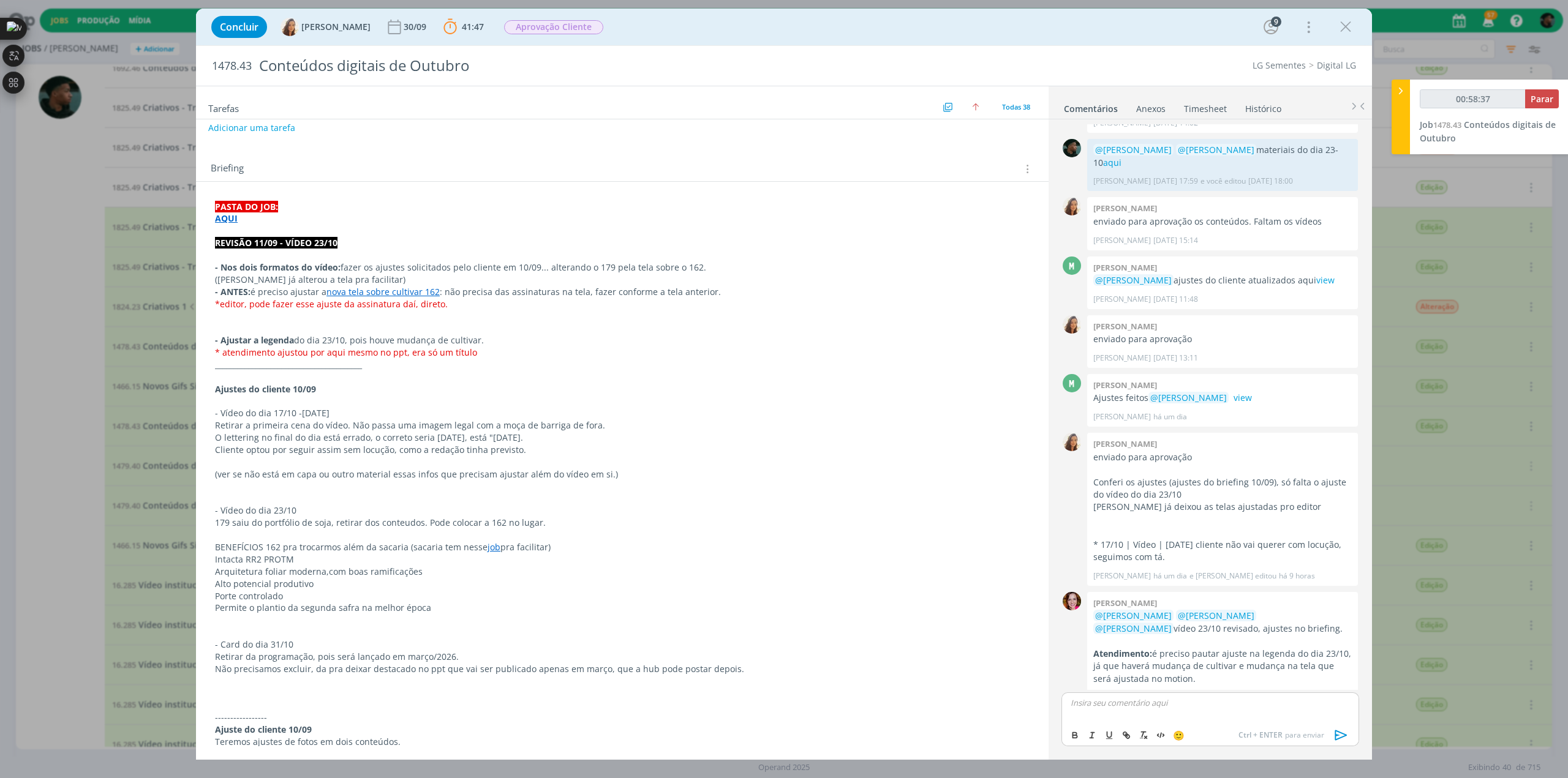
scroll to position [1068, 0]
type input "00:58:43"
click at [1536, 101] on span "Parar" at bounding box center [1541, 99] width 23 height 12
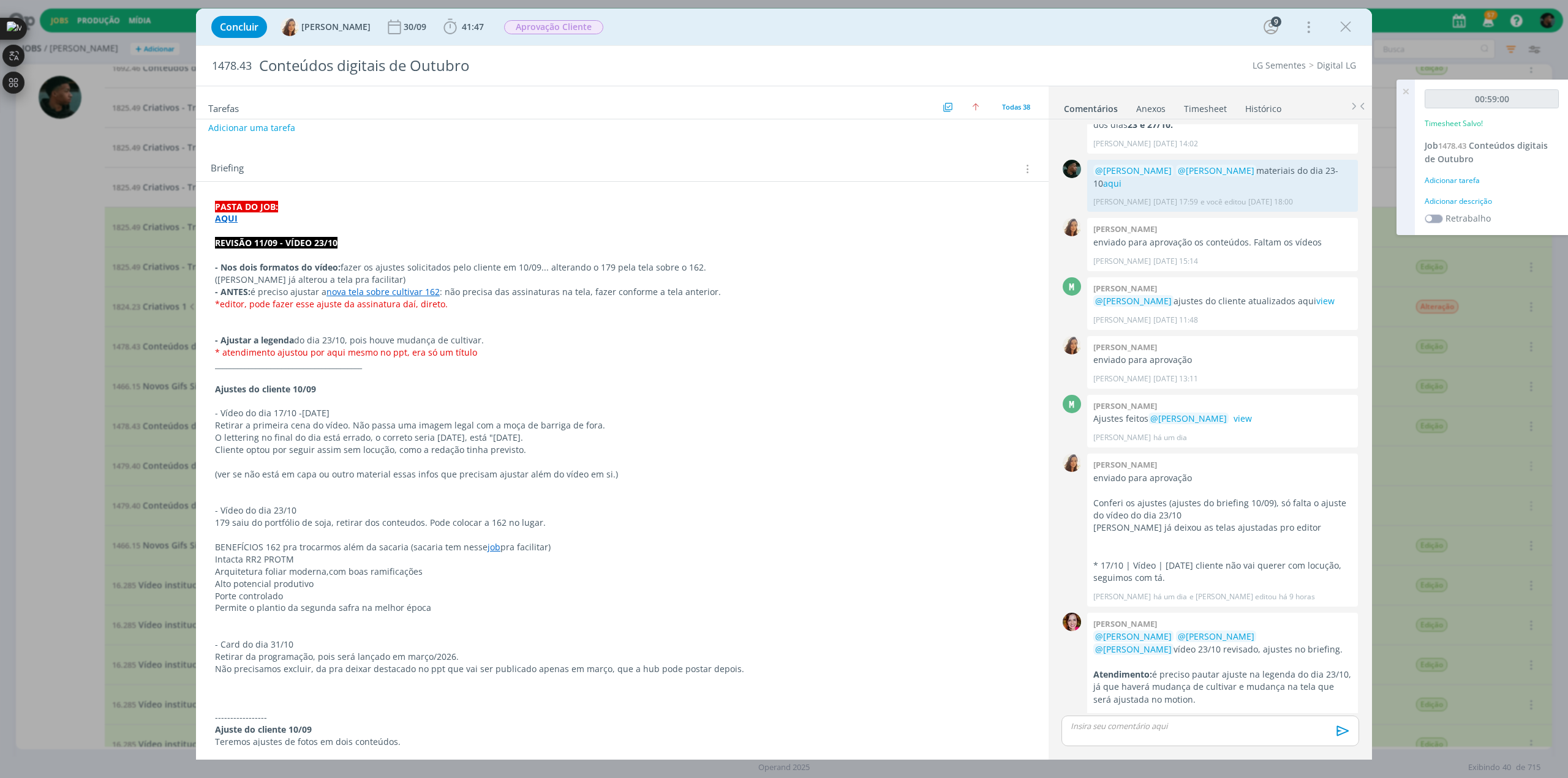
click at [1444, 199] on div "Adicionar descrição" at bounding box center [1492, 201] width 134 height 11
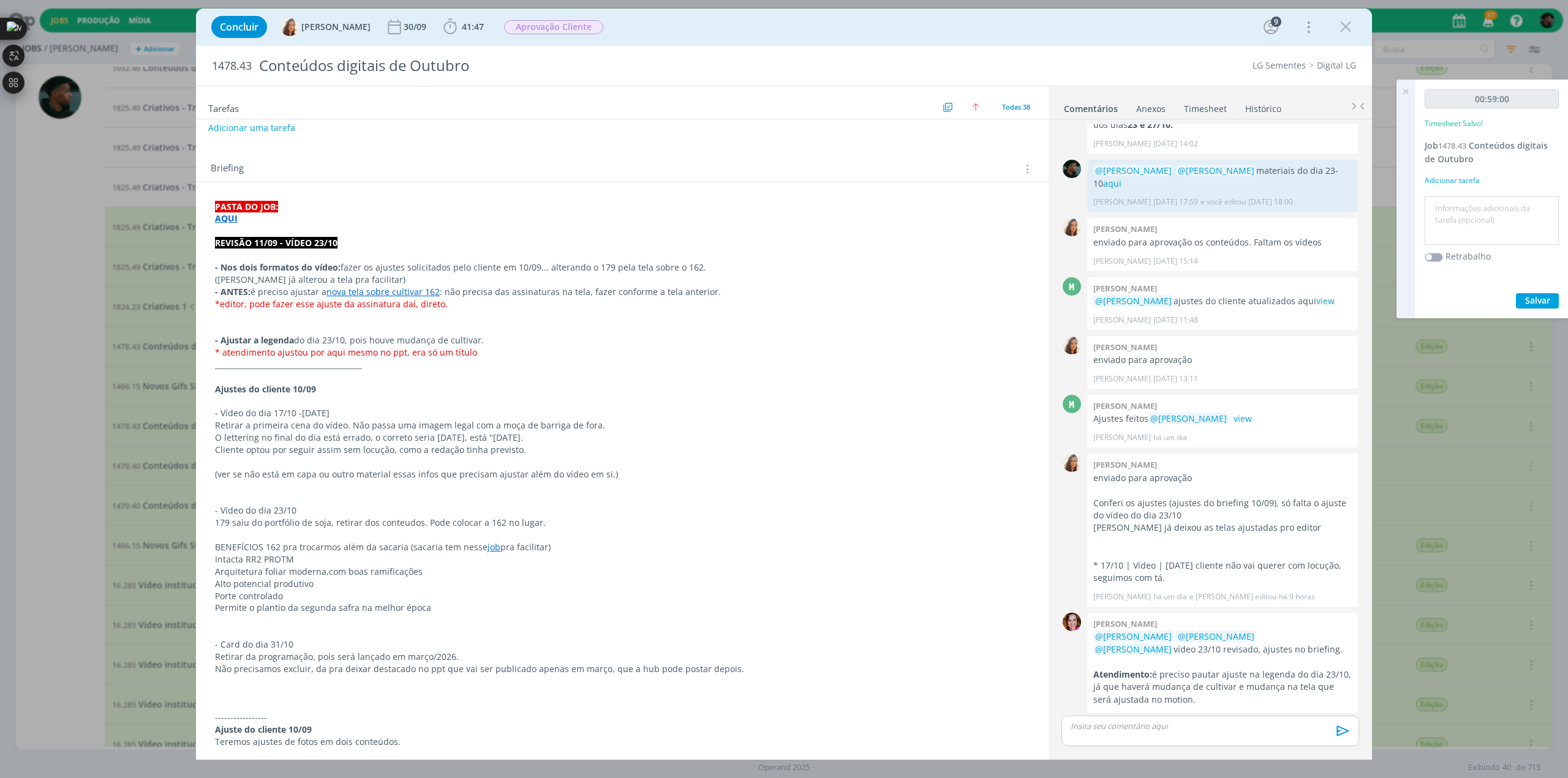
click at [1448, 213] on textarea at bounding box center [1491, 221] width 128 height 44
type textarea "e"
type textarea "ajuste"
click at [1535, 295] on span "Salvar" at bounding box center [1537, 300] width 25 height 12
